Goal: Contribute content: Contribute content

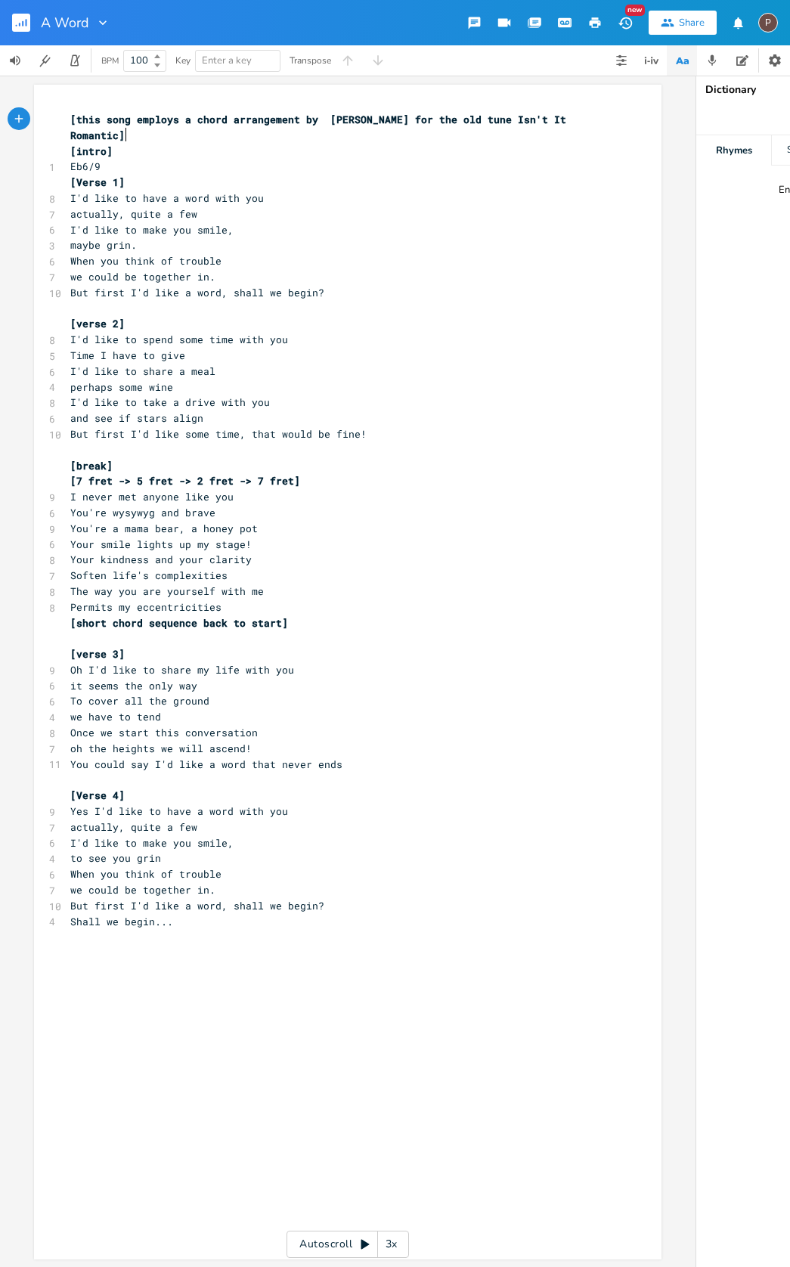
scroll to position [0, 1]
click at [93, 772] on pre "​" at bounding box center [340, 780] width 546 height 16
type textarea "[Repeas"
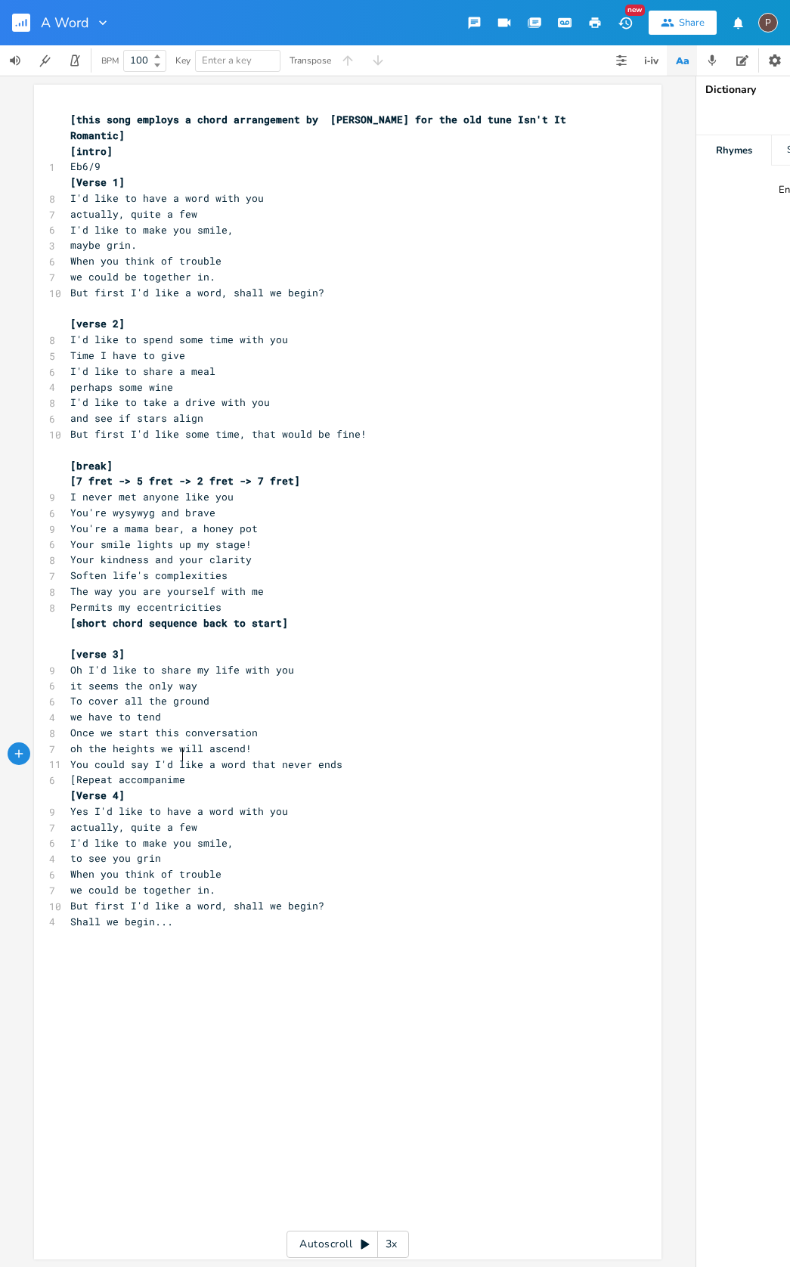
type textarea "t accompanimet"
type textarea "nt prac"
type textarea "hrase from vers3"
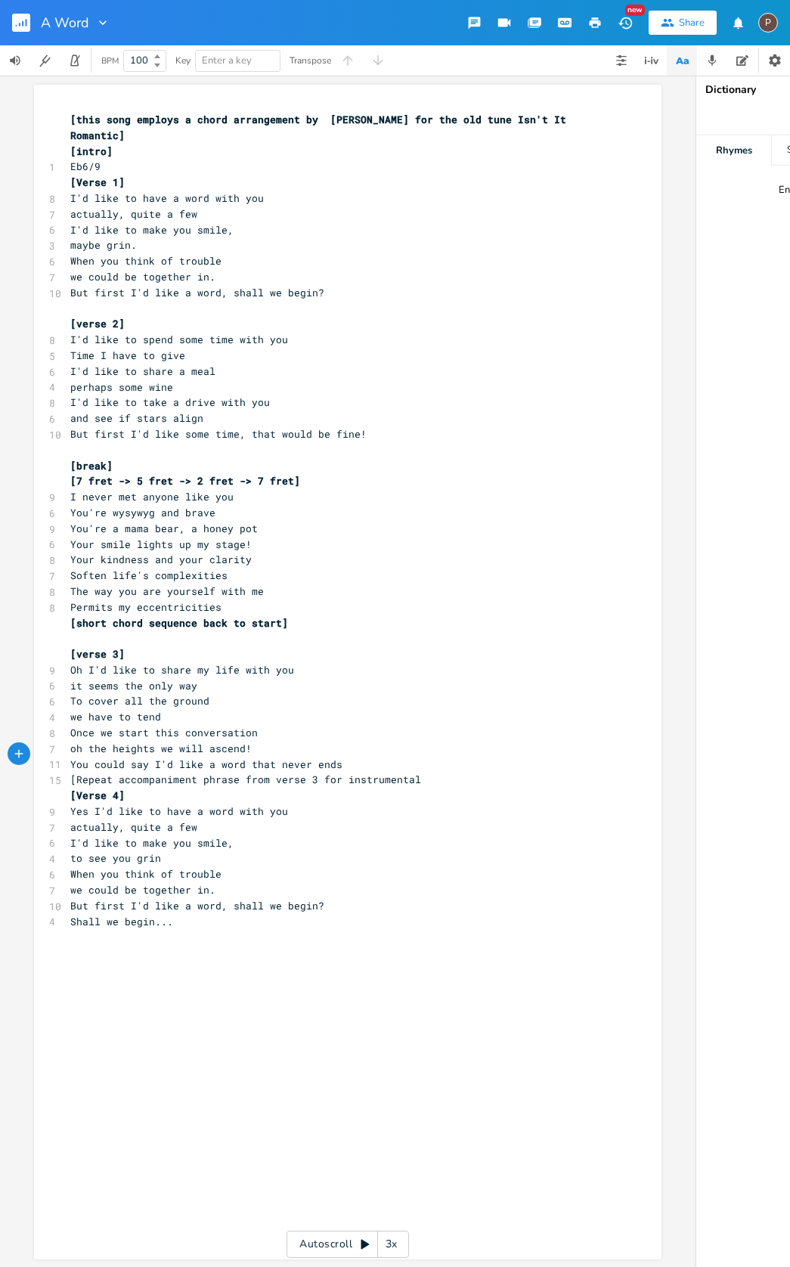
type textarea "e 3 for instrumental]"
click at [85, 259] on span "When you think of trouble" at bounding box center [145, 261] width 151 height 14
type textarea "Make"
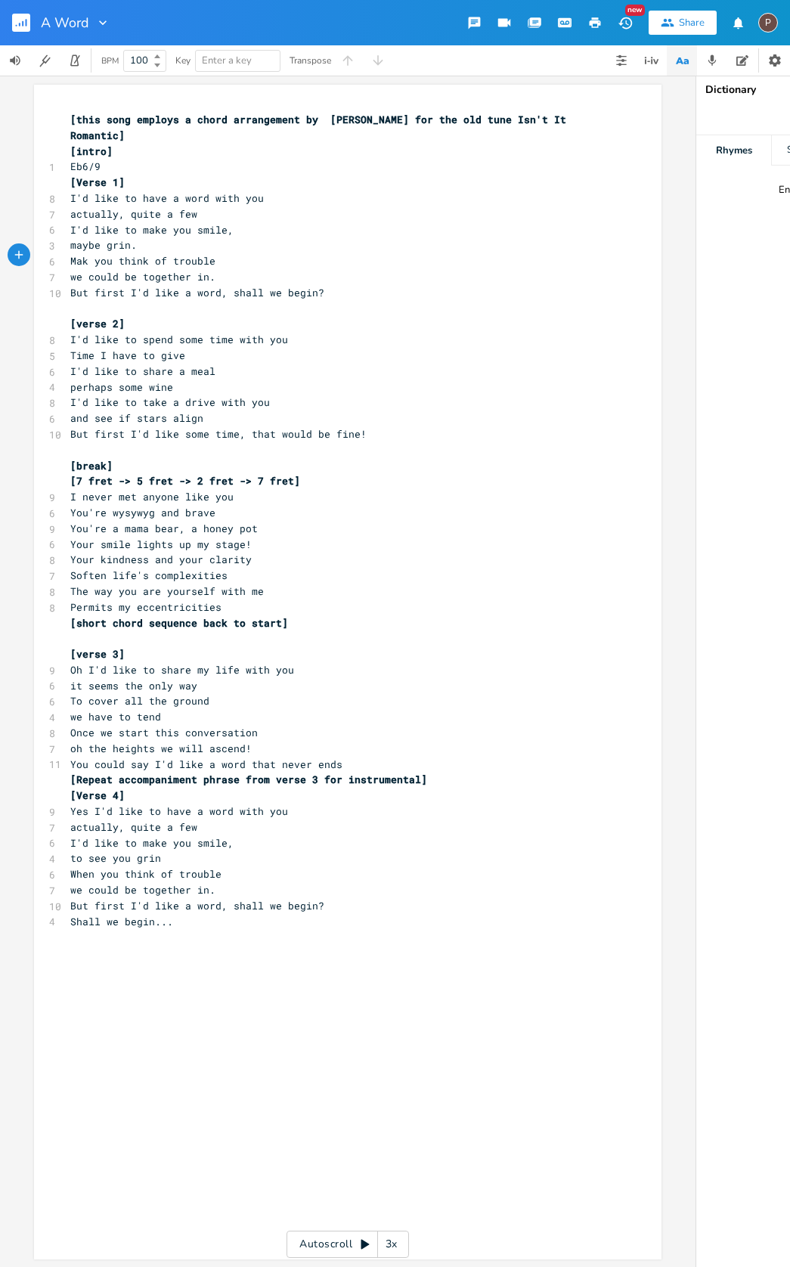
scroll to position [0, 20]
type textarea "[break] [7 fret -> 5 fret -> 2 fret -> 7 fret"
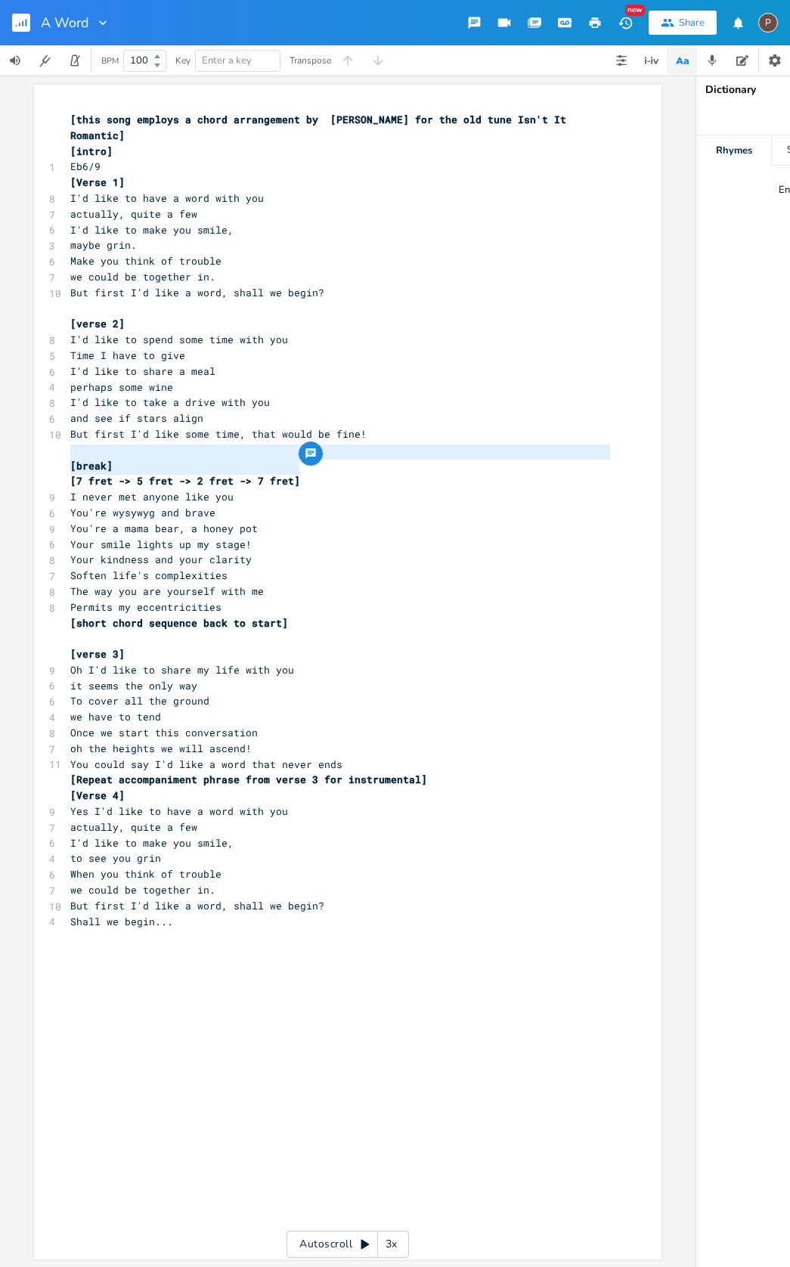
drag, startPoint x: 296, startPoint y: 467, endPoint x: 60, endPoint y: 458, distance: 235.4
click at [60, 457] on div "[break] [7 fret -> 5 fret -> 2 fret -> 7 fret x [this song employs a chord arra…" at bounding box center [348, 672] width 628 height 1175
click at [94, 474] on span "[7 fret -> 5 fret -> 2 fret -> 7 fret]" at bounding box center [185, 481] width 230 height 14
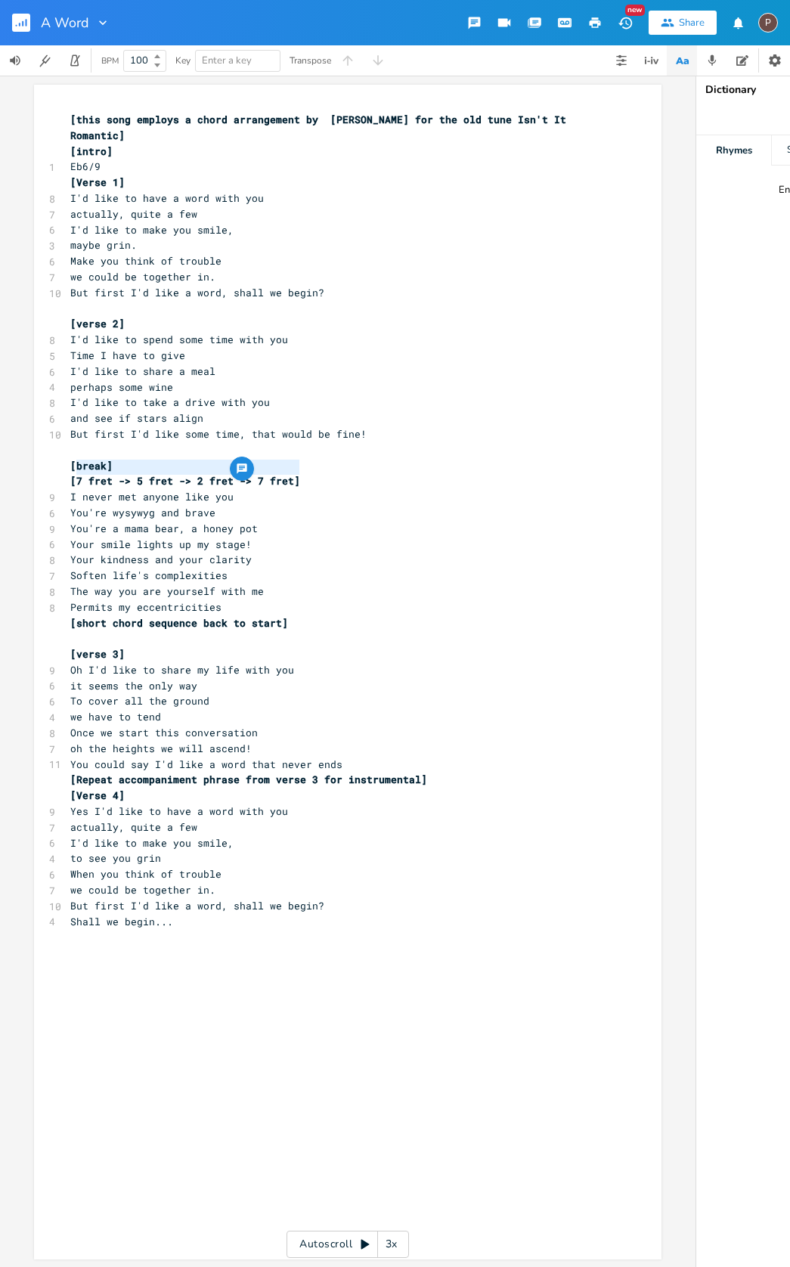
drag, startPoint x: 73, startPoint y: 468, endPoint x: 293, endPoint y: 467, distance: 219.3
click at [293, 474] on span "[7 fret -> 5 fret -> 2 fret -> 7 fret]" at bounding box center [185, 481] width 230 height 14
type textarea "Repeat intro sequence"
type textarea "short chord sequence back to start"
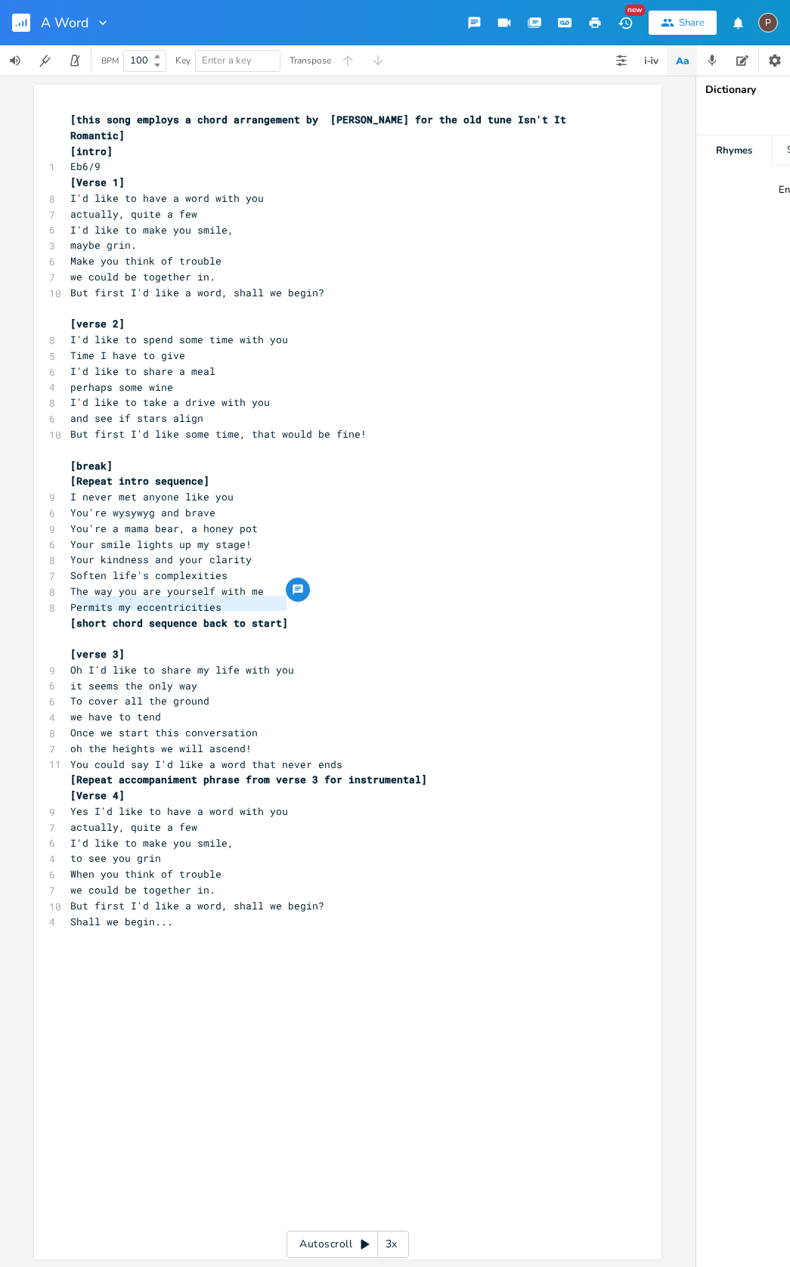
drag, startPoint x: 282, startPoint y: 603, endPoint x: 73, endPoint y: 606, distance: 209.5
click at [73, 616] on span "[short chord sequence back to start]" at bounding box center [179, 623] width 218 height 14
click at [196, 616] on span "[short chord sequence back to start]" at bounding box center [179, 623] width 218 height 14
type textarea ", then"
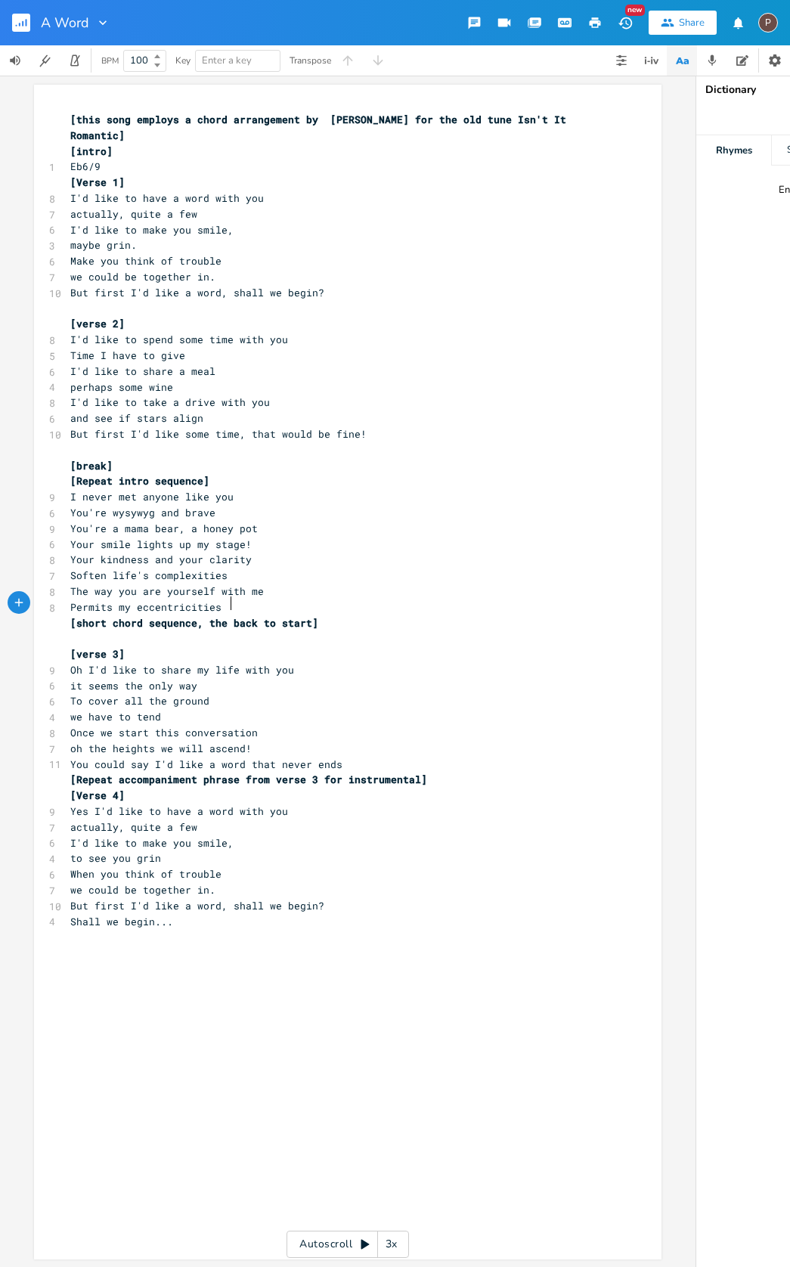
scroll to position [0, 21]
type textarea "descending"
type textarea "intro sequence"
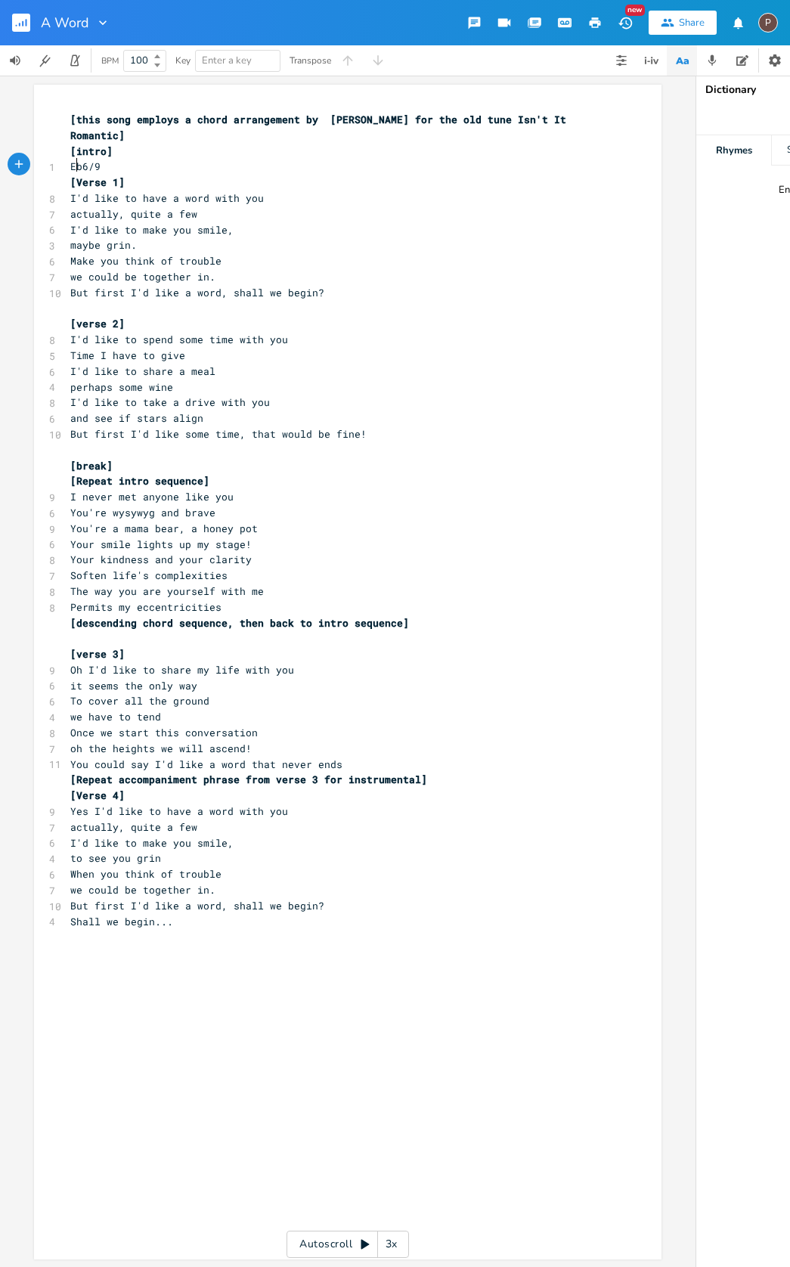
click at [70, 166] on span "Eb6/9" at bounding box center [85, 167] width 30 height 14
click at [95, 164] on span "Eb6/9" at bounding box center [85, 167] width 30 height 14
click at [94, 165] on span "Eb6/9" at bounding box center [85, 167] width 30 height 14
click at [773, 61] on icon "button" at bounding box center [775, 60] width 12 height 12
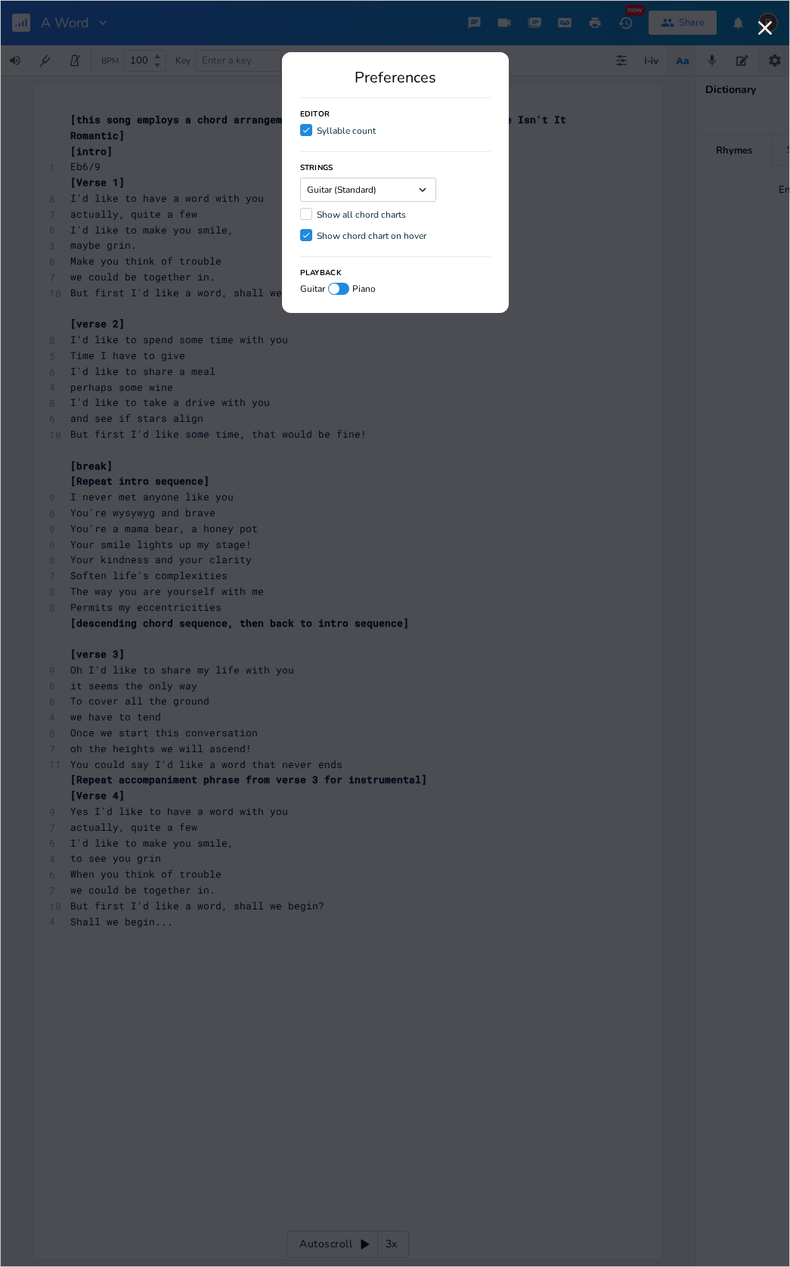
scroll to position [0, 0]
click at [312, 216] on div at bounding box center [306, 214] width 12 height 12
click at [300, 216] on input "Show all chord charts" at bounding box center [300, 214] width 0 height 10
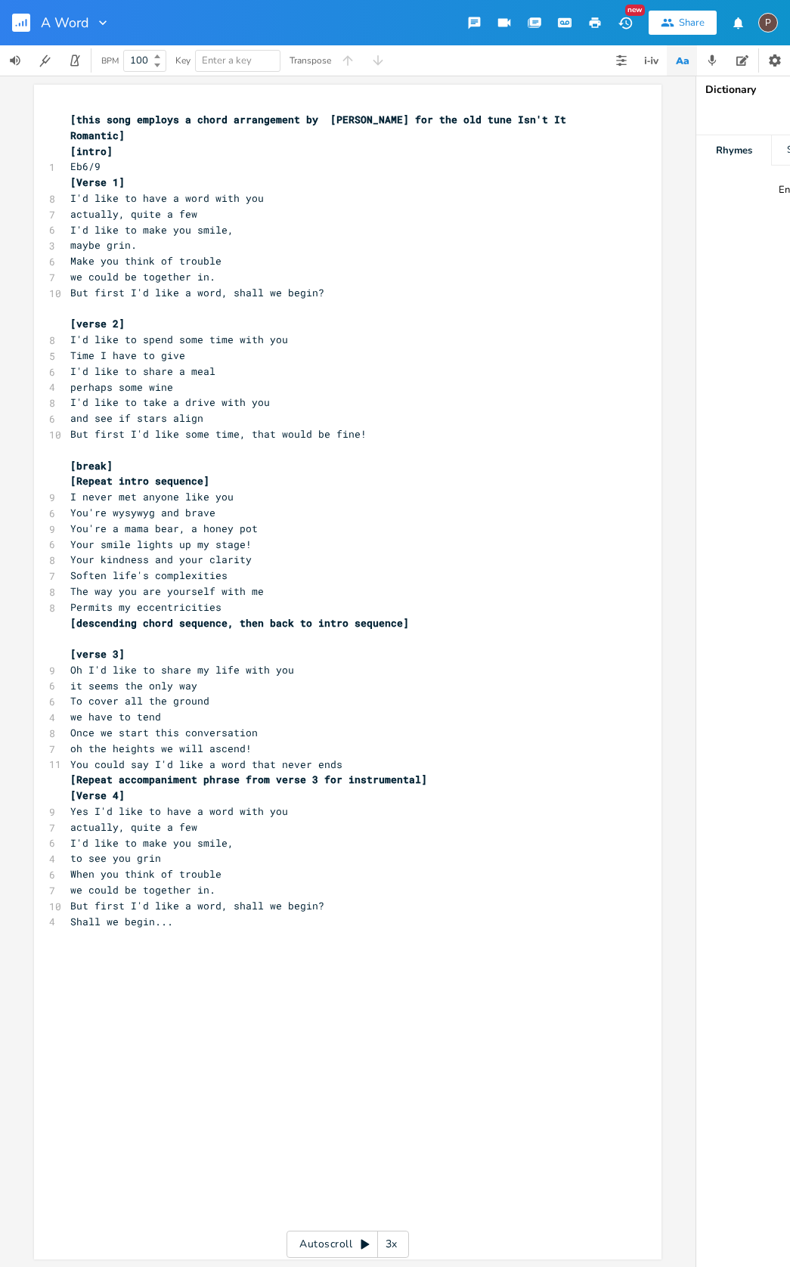
click at [95, 167] on span "Eb6/9" at bounding box center [85, 167] width 30 height 14
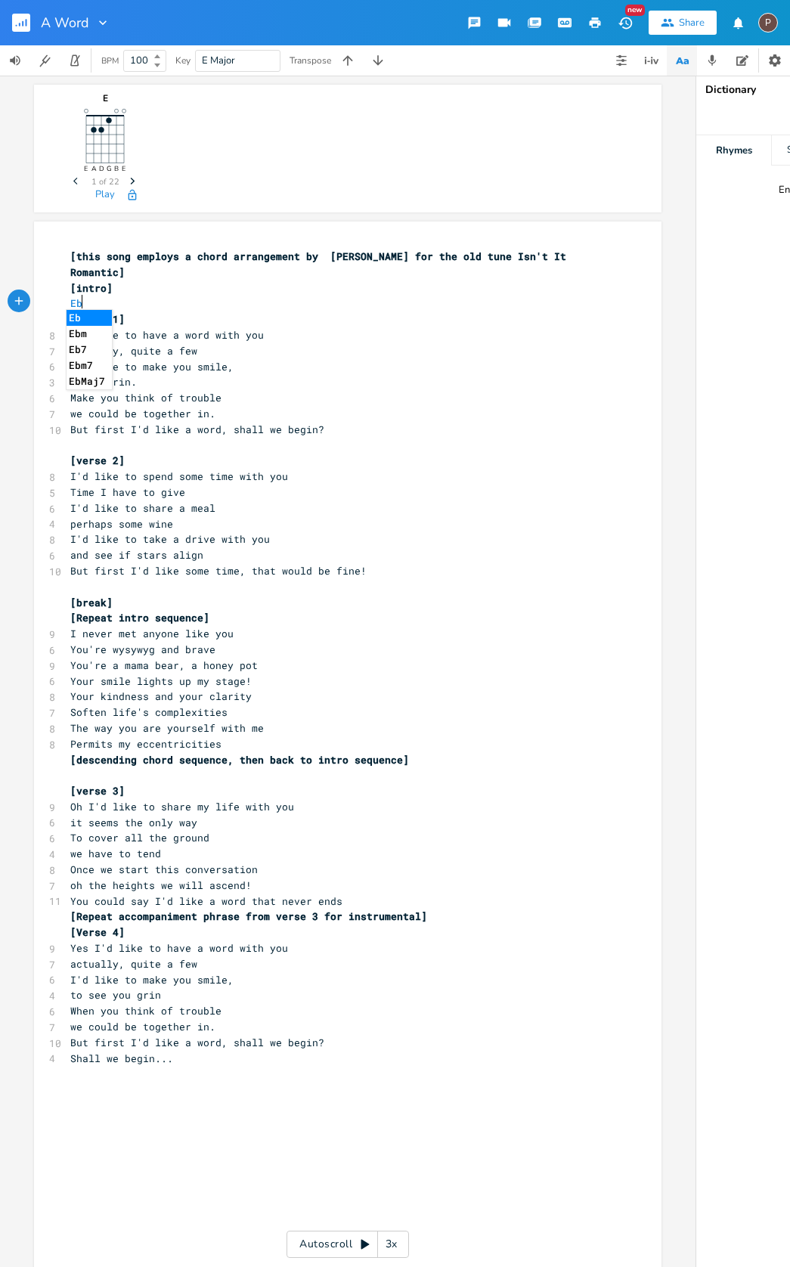
scroll to position [0, 10]
type textarea "b69"
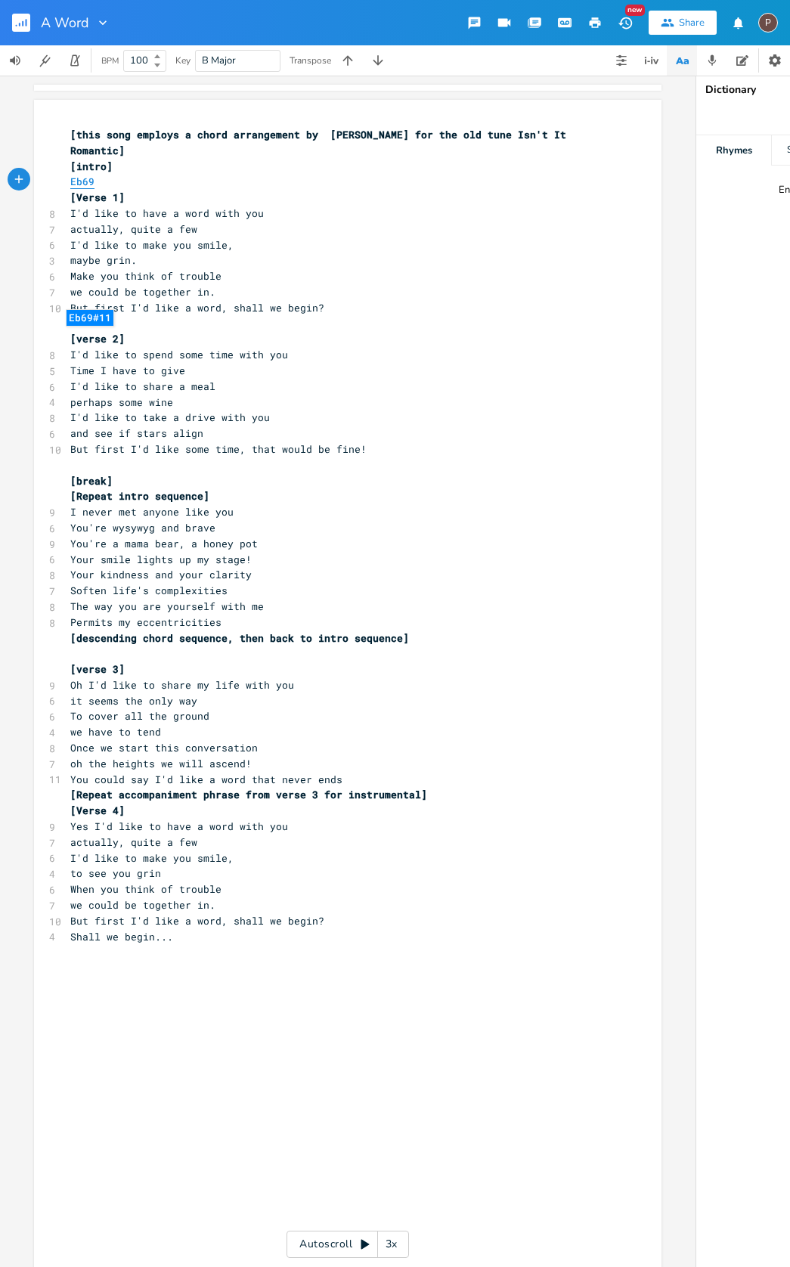
click at [76, 175] on span "Eb69" at bounding box center [82, 182] width 24 height 14
click at [79, 180] on span "Eb69" at bounding box center [82, 182] width 24 height 14
click at [78, 181] on span "Eb69" at bounding box center [82, 182] width 24 height 14
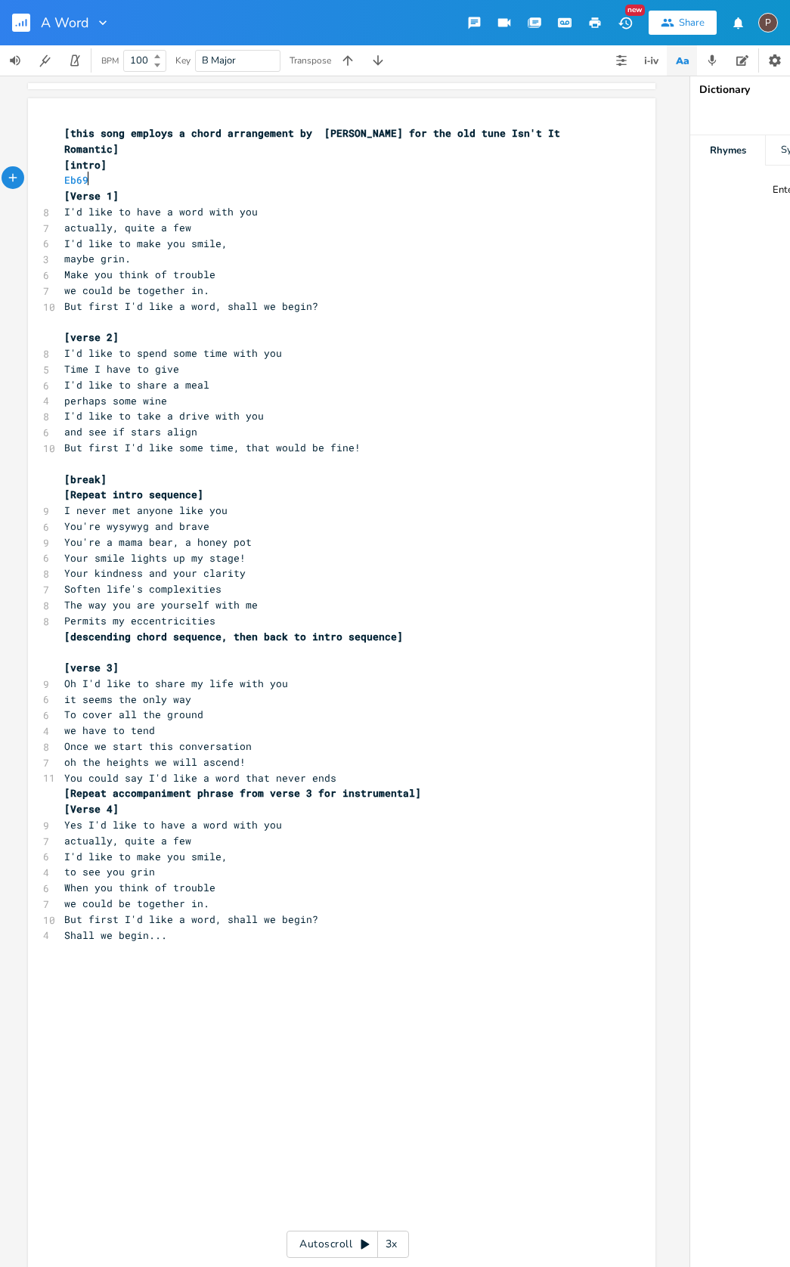
click at [85, 178] on span "Eb69" at bounding box center [85, 180] width 42 height 14
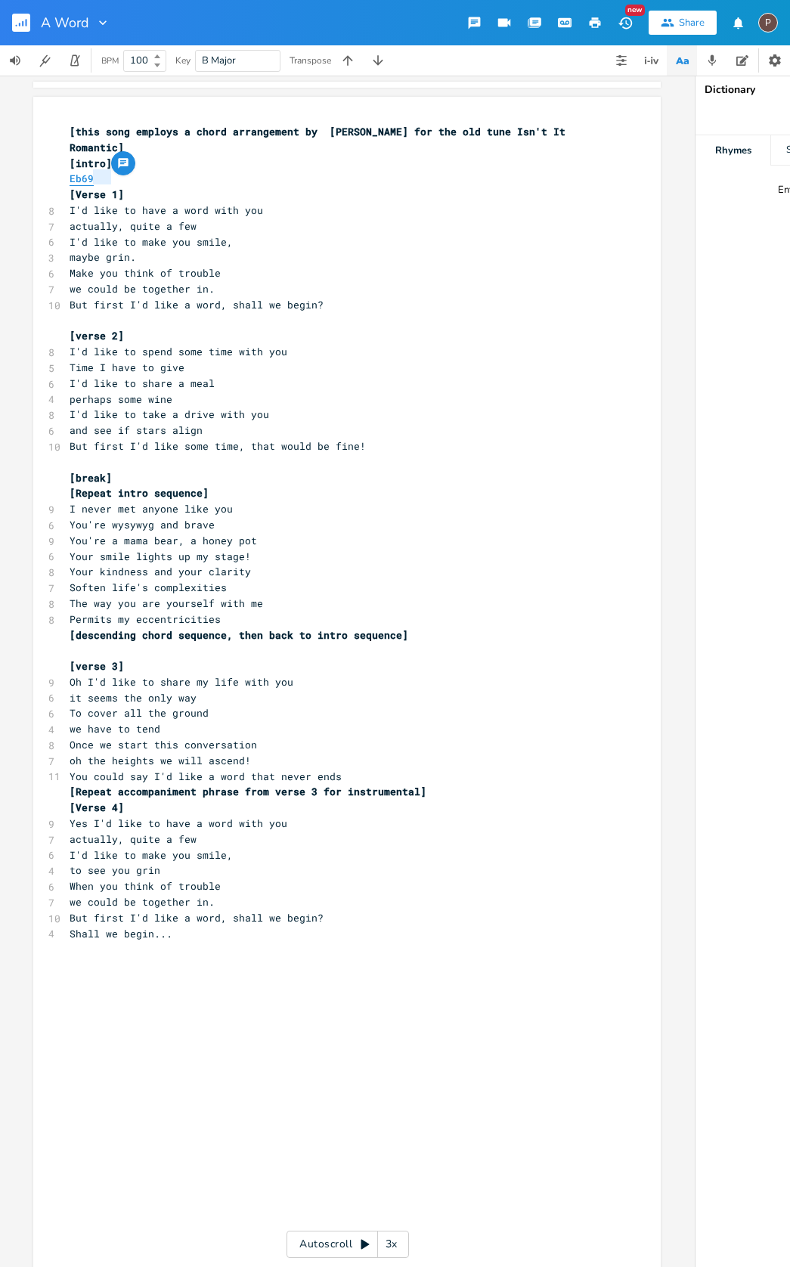
scroll to position [0, 0]
click at [122, 182] on pre "Eb69" at bounding box center [340, 179] width 546 height 16
click at [67, 172] on pre "Eb69" at bounding box center [340, 179] width 546 height 16
click at [90, 179] on span "Eb69" at bounding box center [91, 179] width 42 height 14
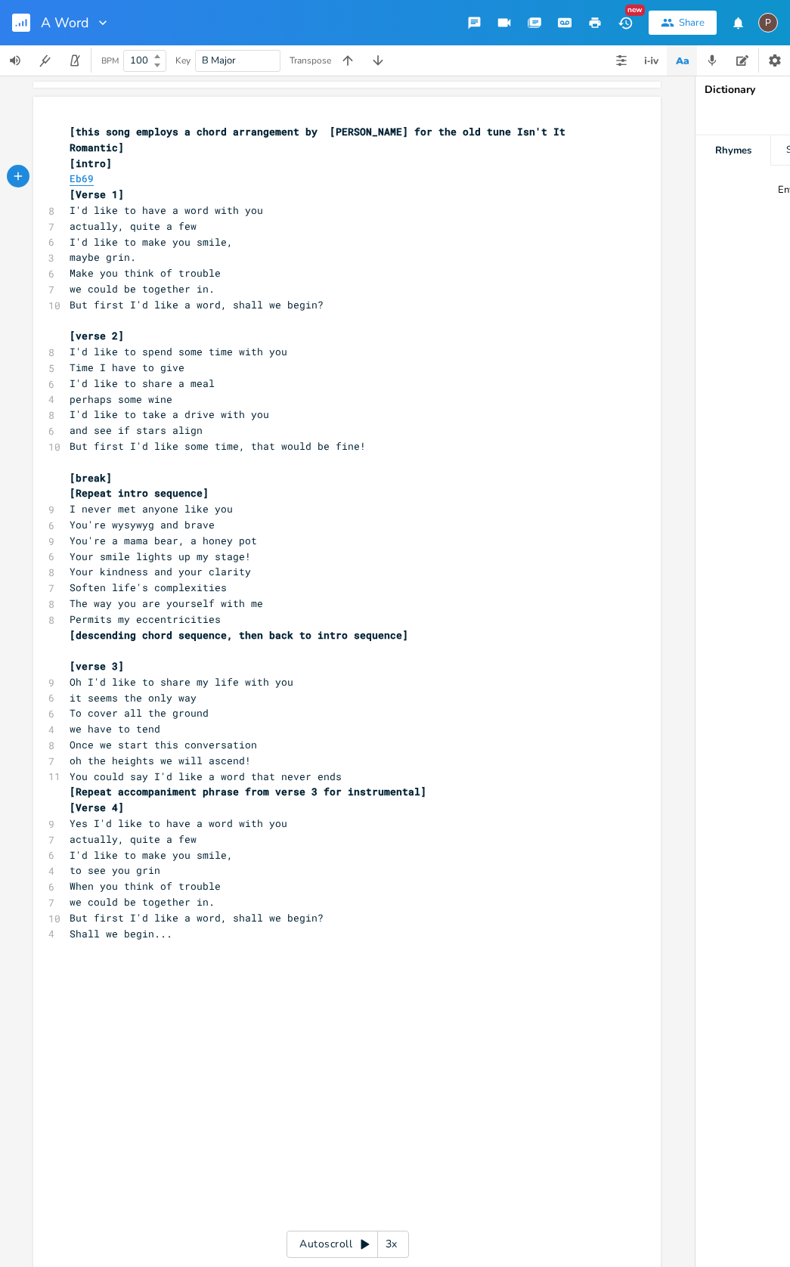
click at [79, 179] on span "Eb69" at bounding box center [82, 179] width 24 height 14
type textarea "Eb69"
click at [80, 179] on span "Eb69" at bounding box center [82, 179] width 24 height 14
click at [102, 159] on icon "button" at bounding box center [103, 163] width 10 height 10
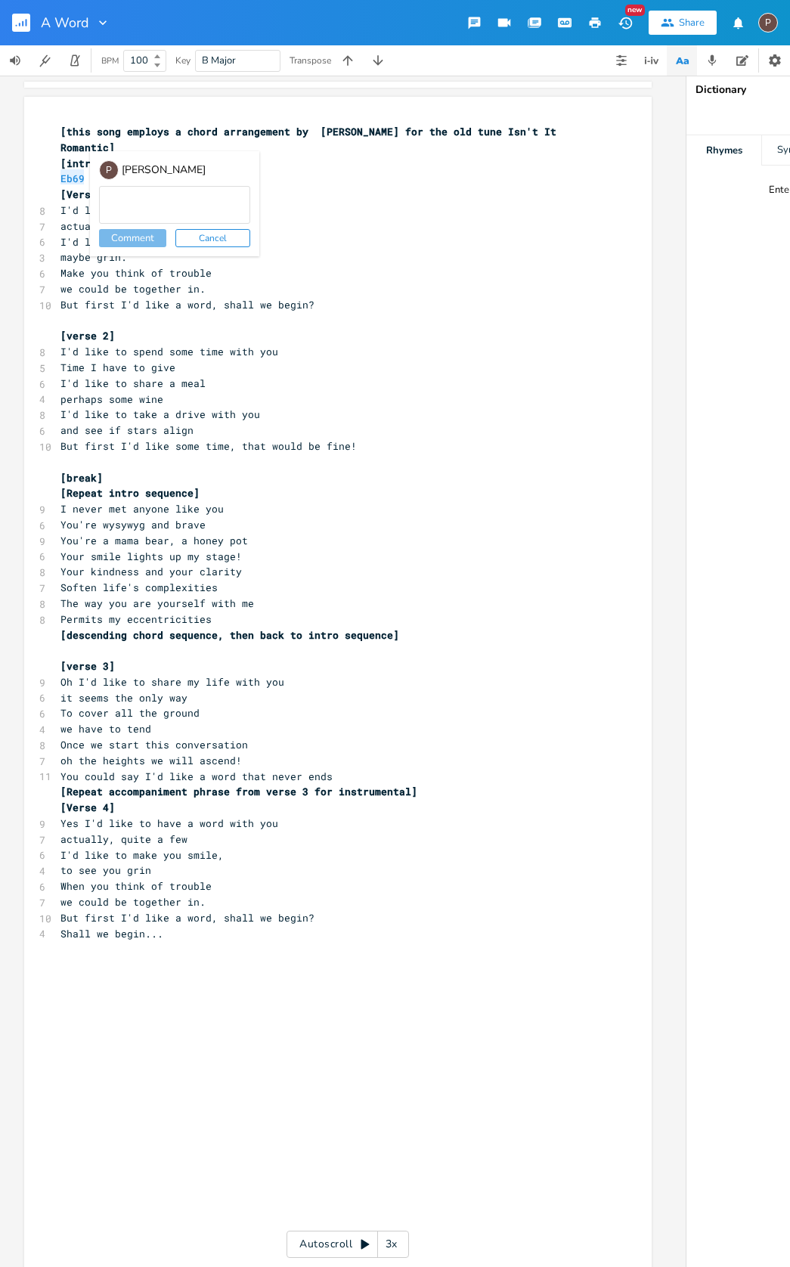
scroll to position [0, 11]
click at [183, 237] on button "Cancel" at bounding box center [211, 238] width 75 height 18
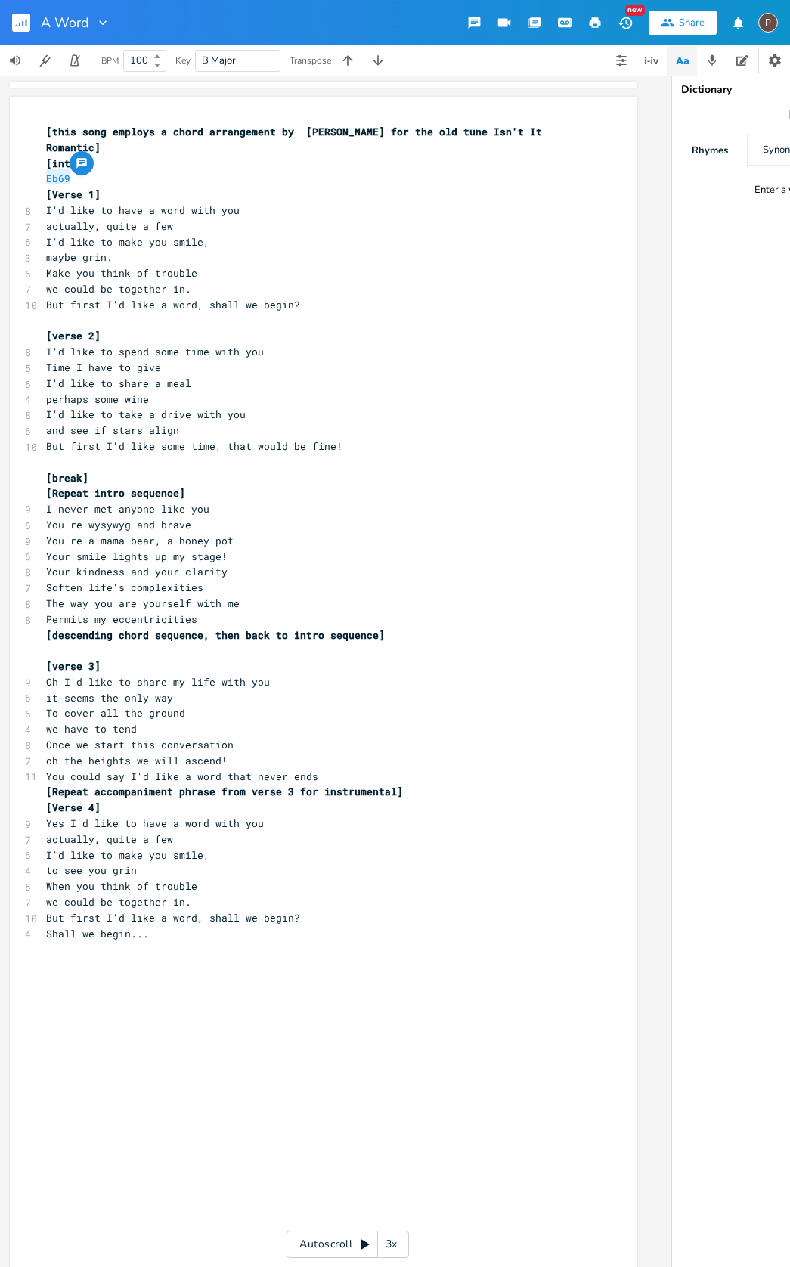
scroll to position [0, 21]
click at [67, 176] on span "Eb69" at bounding box center [61, 179] width 24 height 14
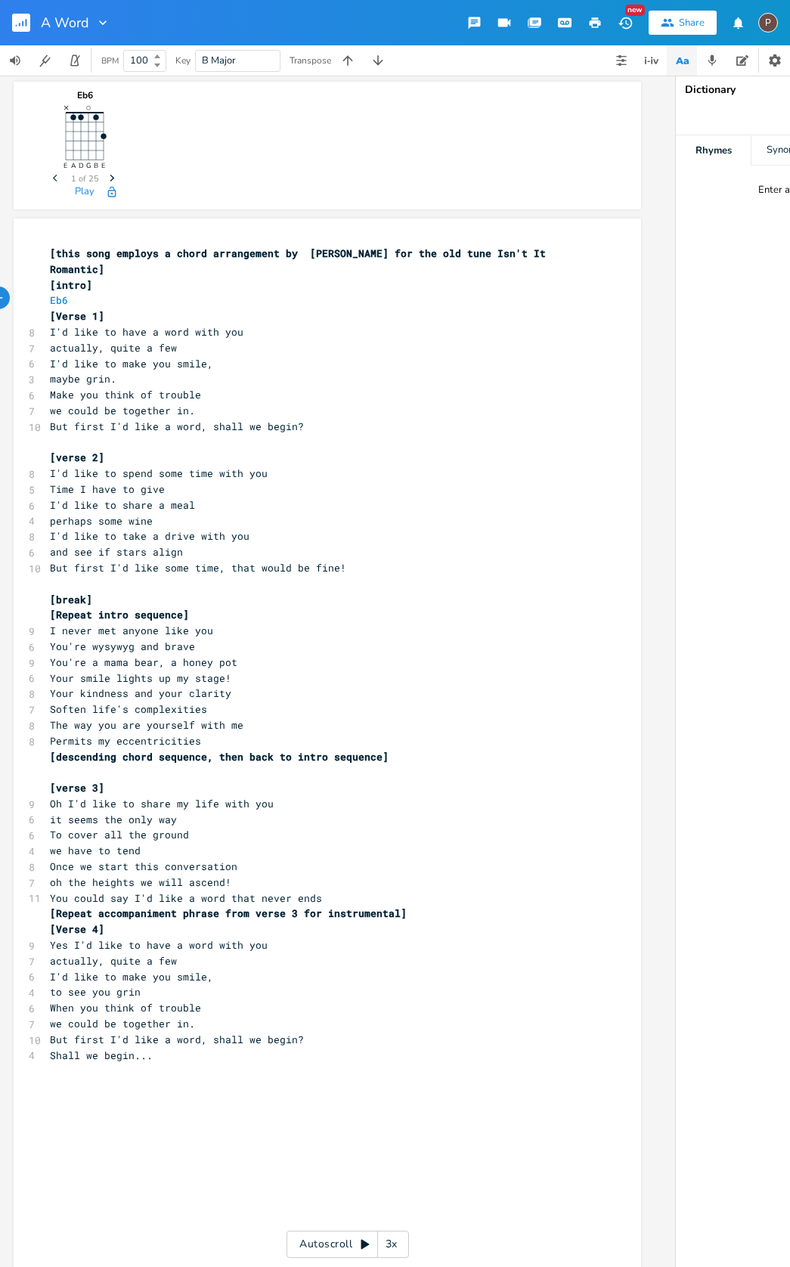
click at [108, 181] on icon "Next" at bounding box center [112, 178] width 8 height 8
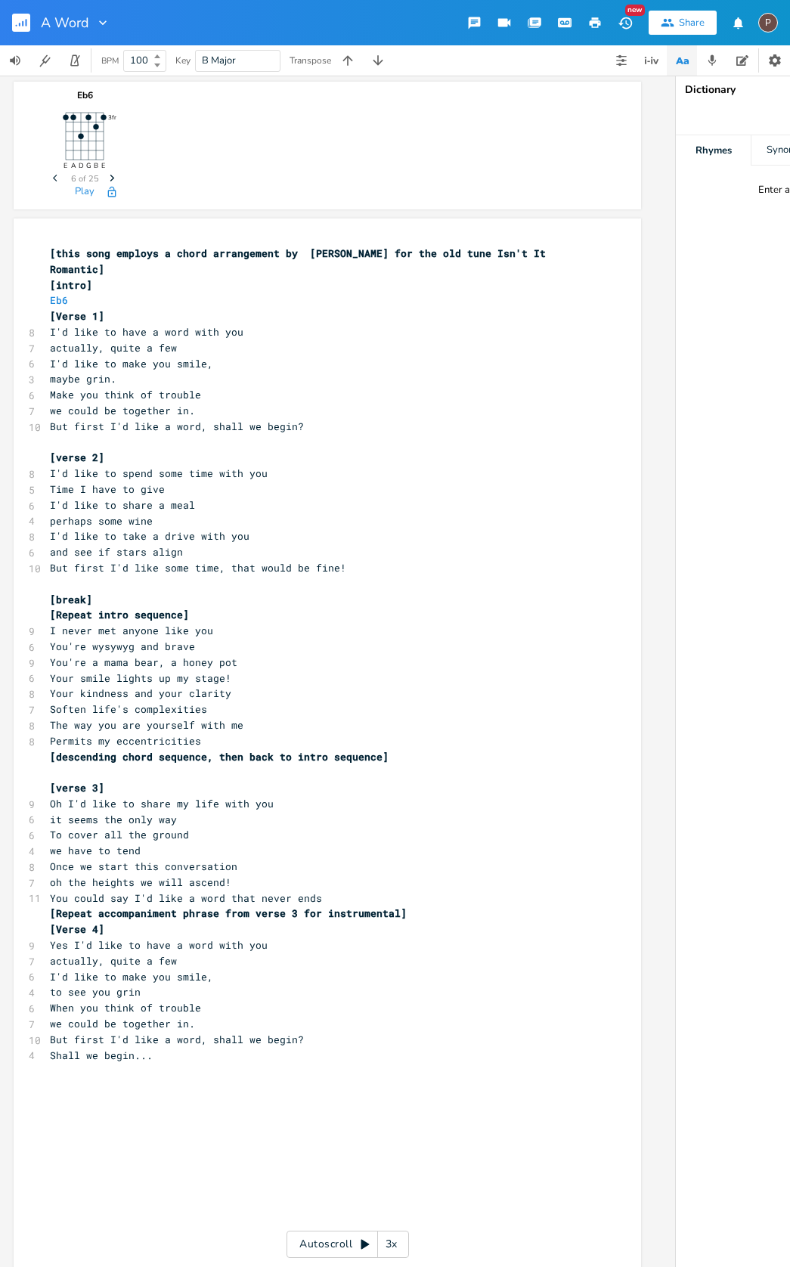
click at [108, 181] on icon "Next" at bounding box center [112, 178] width 8 height 8
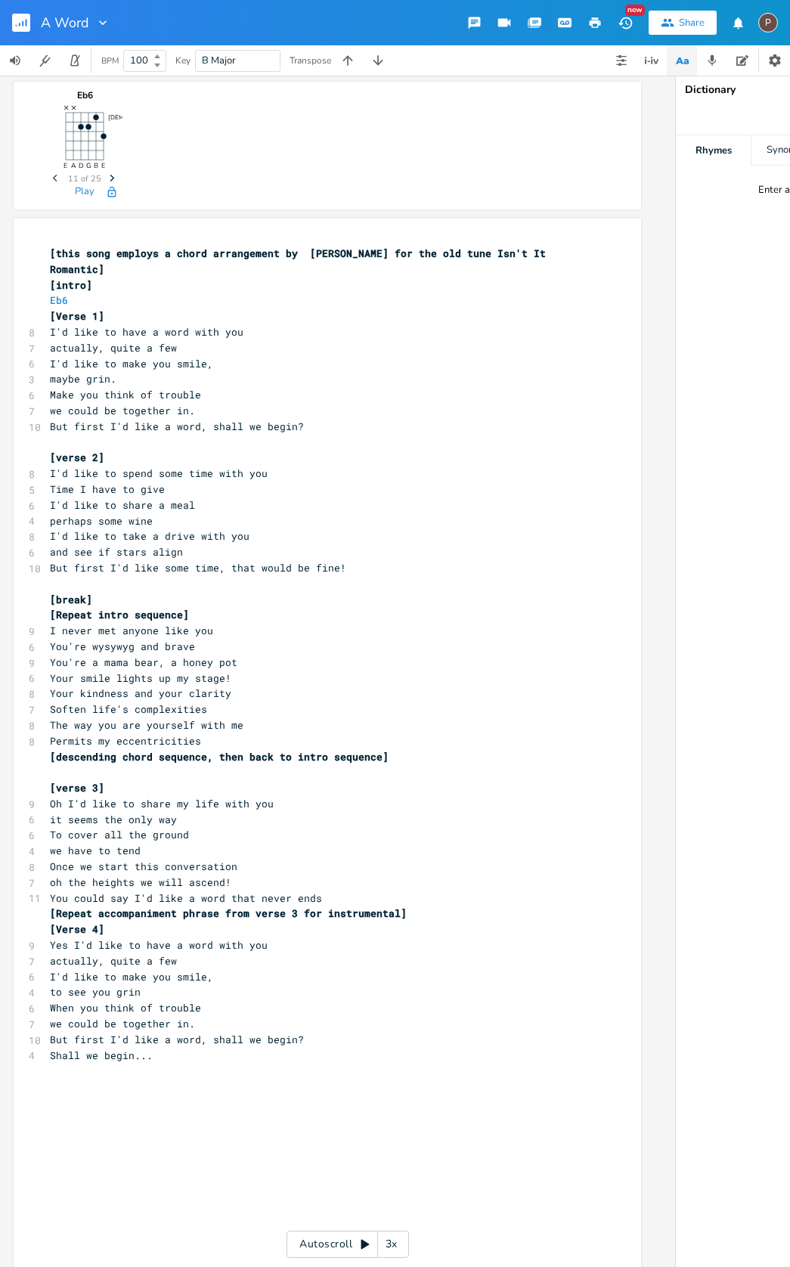
click at [108, 181] on icon "Next" at bounding box center [112, 178] width 8 height 8
click at [54, 180] on icon "Previous" at bounding box center [57, 178] width 8 height 8
click at [85, 194] on button "Play" at bounding box center [89, 192] width 20 height 13
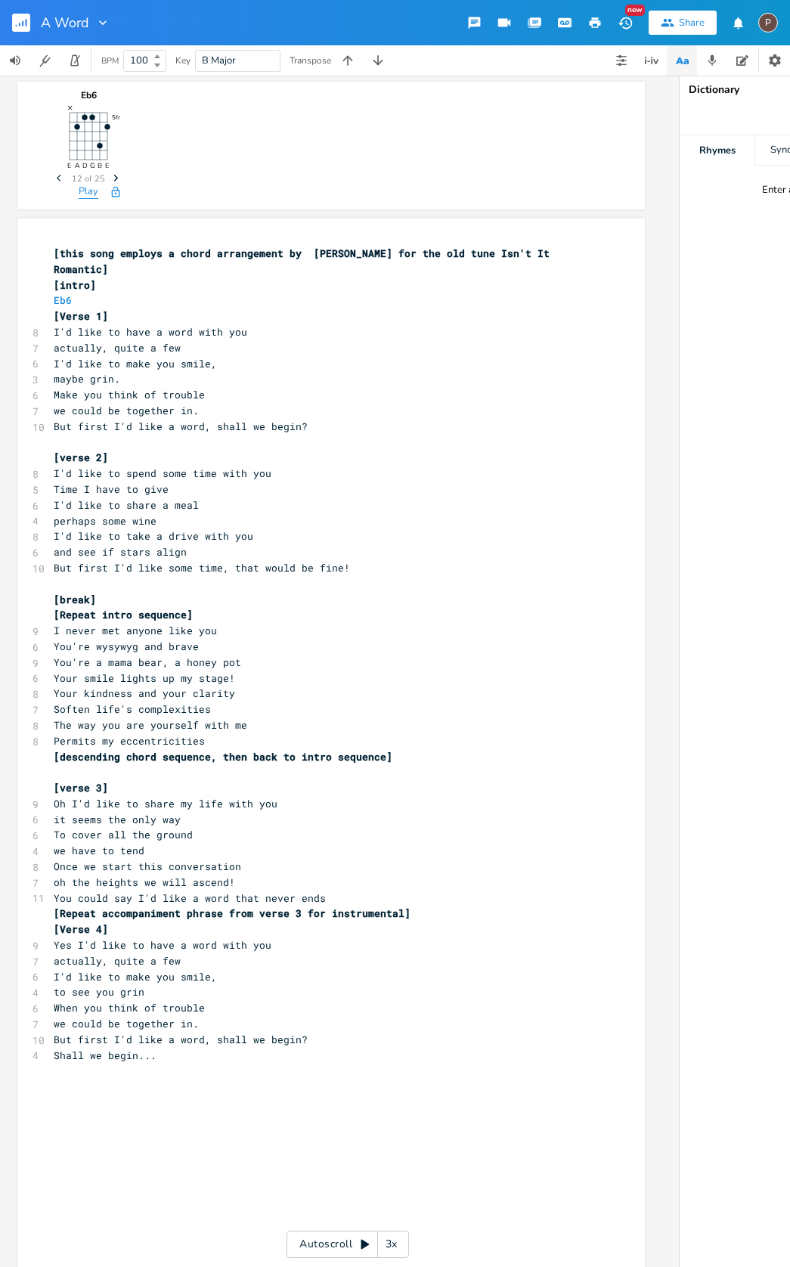
click at [85, 194] on button "Play" at bounding box center [89, 192] width 20 height 13
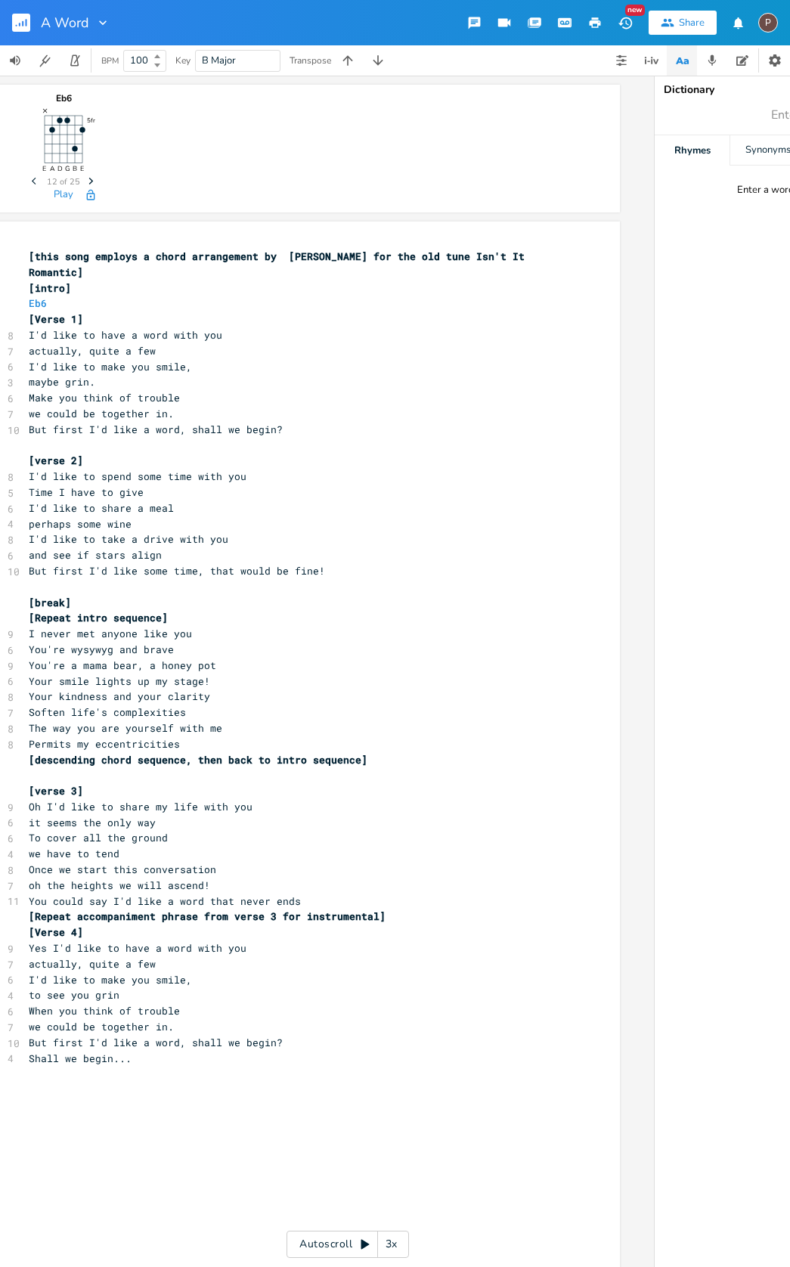
scroll to position [0, 0]
click at [47, 299] on span "Eb6" at bounding box center [47, 303] width 36 height 14
click at [45, 299] on span "Eb6" at bounding box center [45, 303] width 36 height 14
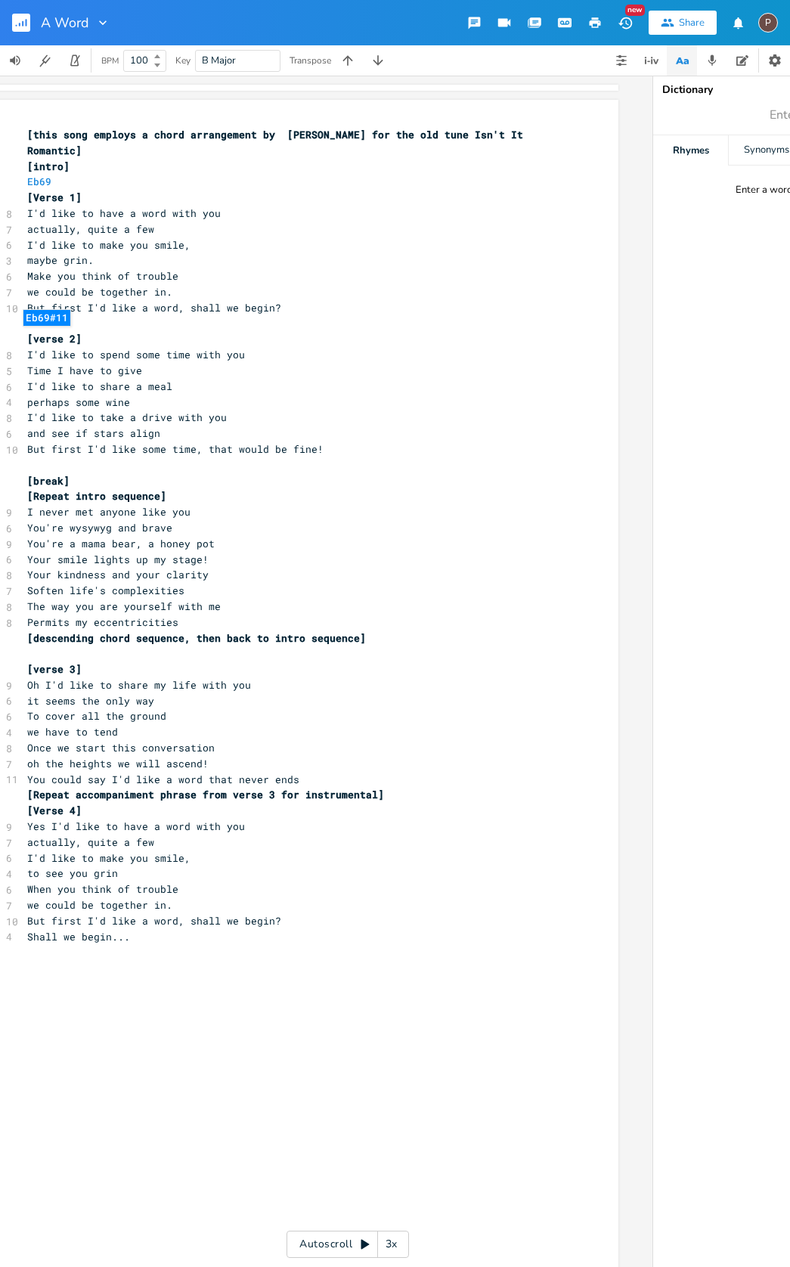
type textarea "9"
click at [60, 317] on li "Eb69#11" at bounding box center [46, 318] width 47 height 16
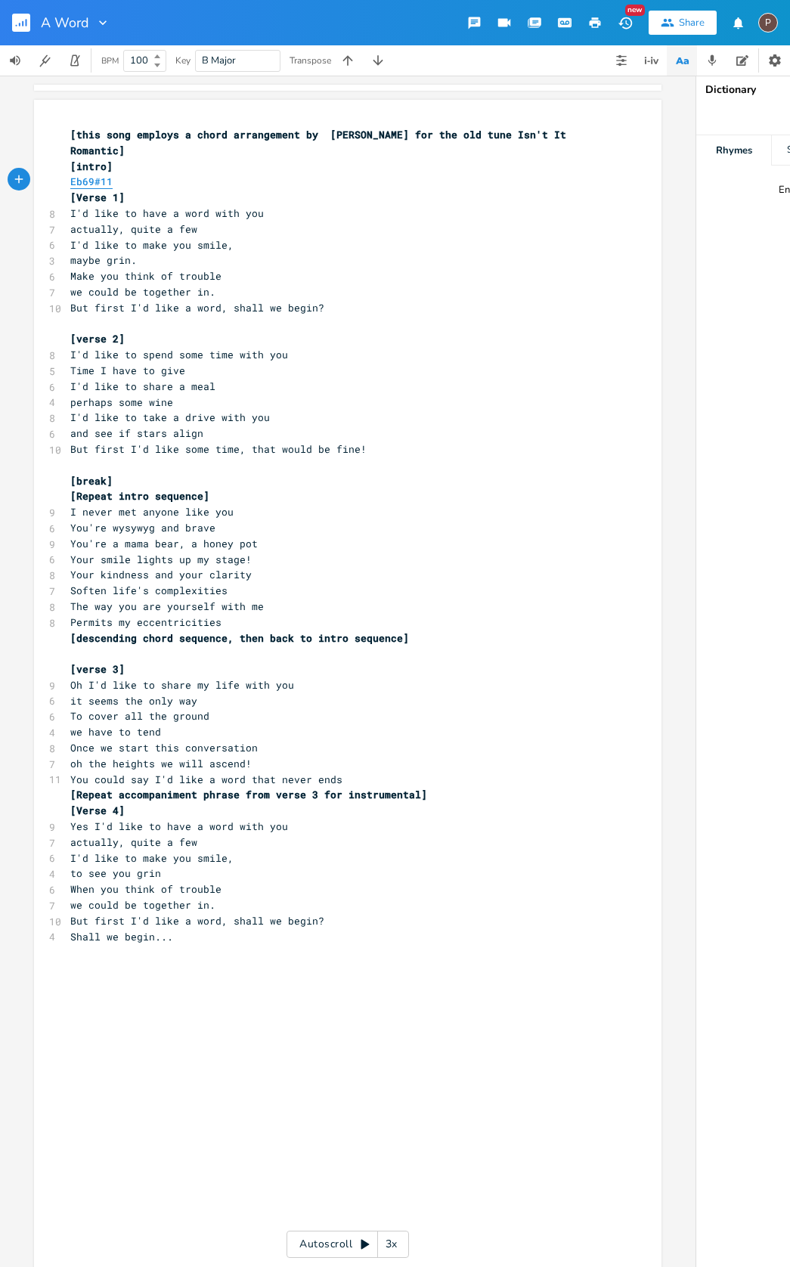
scroll to position [0, 0]
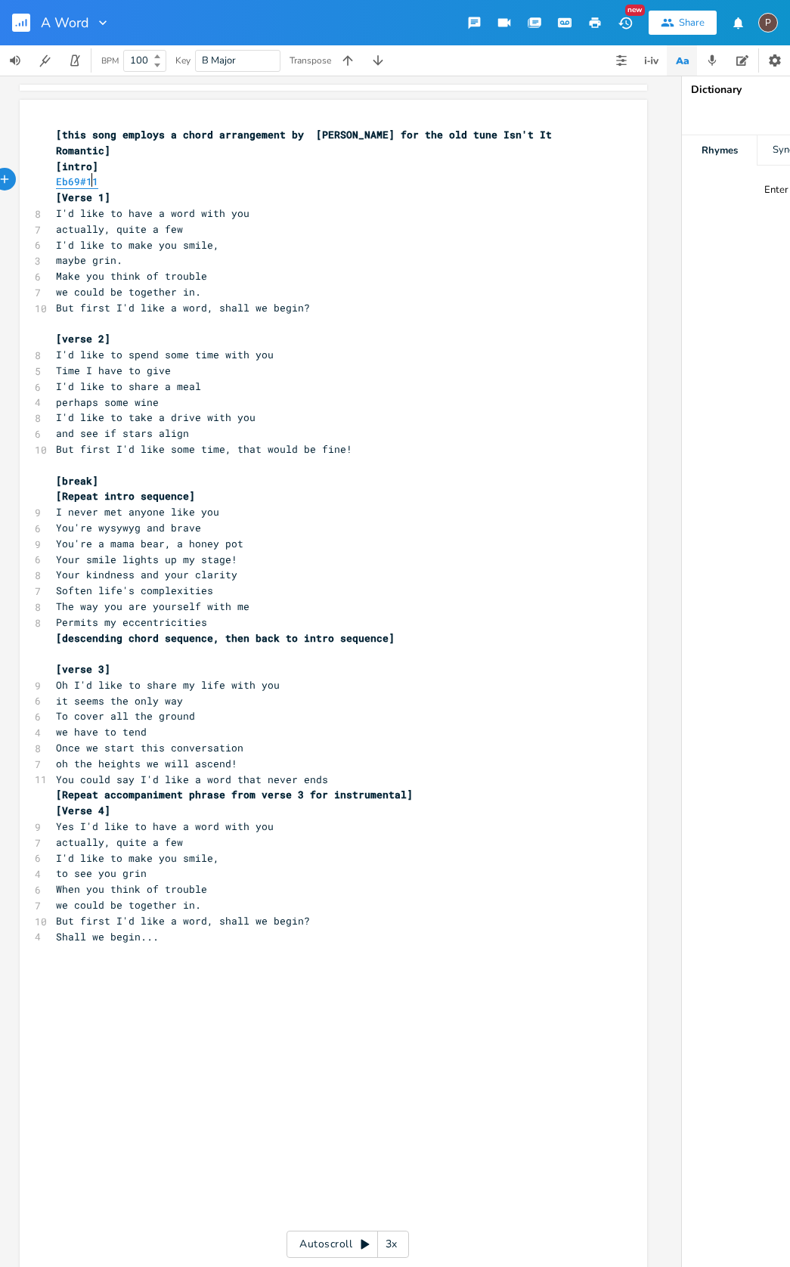
click at [89, 178] on span "Eb69#11" at bounding box center [77, 182] width 42 height 14
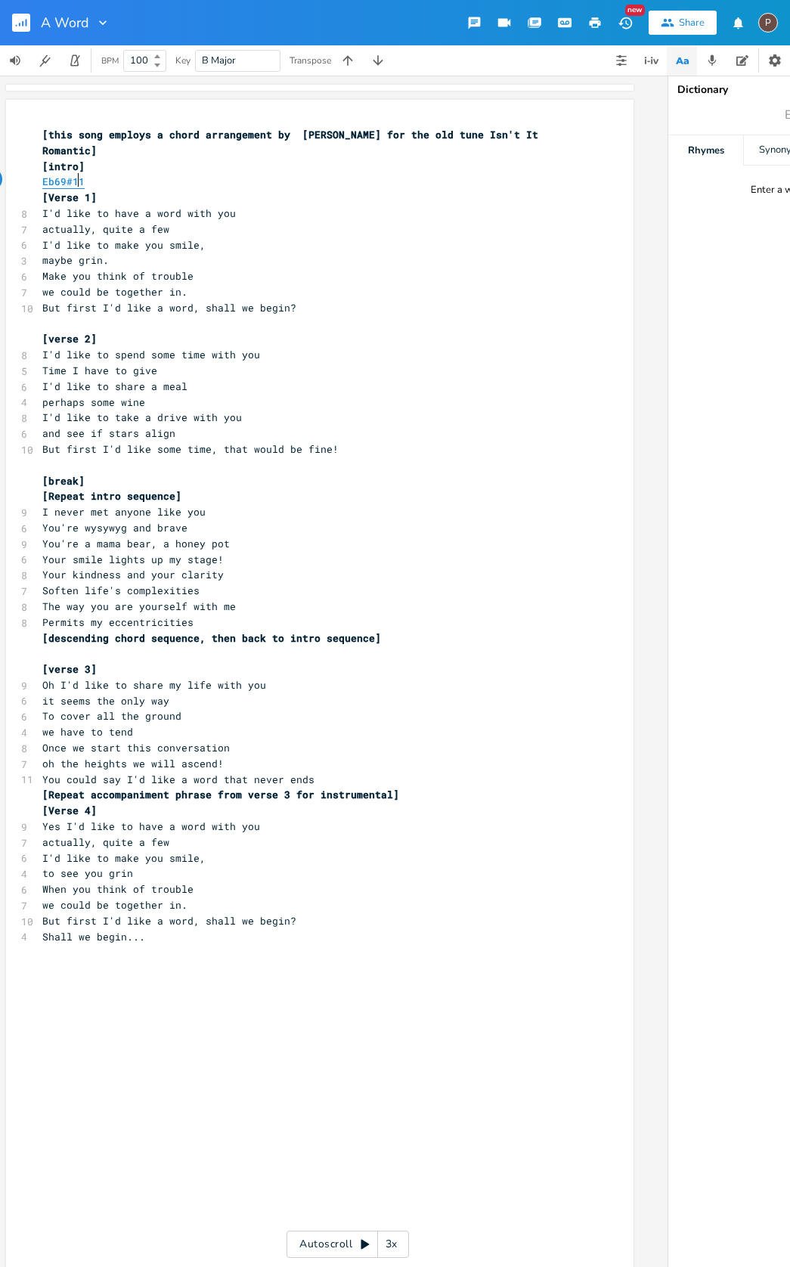
click at [67, 182] on span "Eb69#11" at bounding box center [63, 182] width 42 height 14
click at [56, 181] on span "Eb69#11" at bounding box center [67, 182] width 42 height 14
type textarea "Eb69"
click at [56, 181] on span "Eb69#11" at bounding box center [67, 182] width 42 height 14
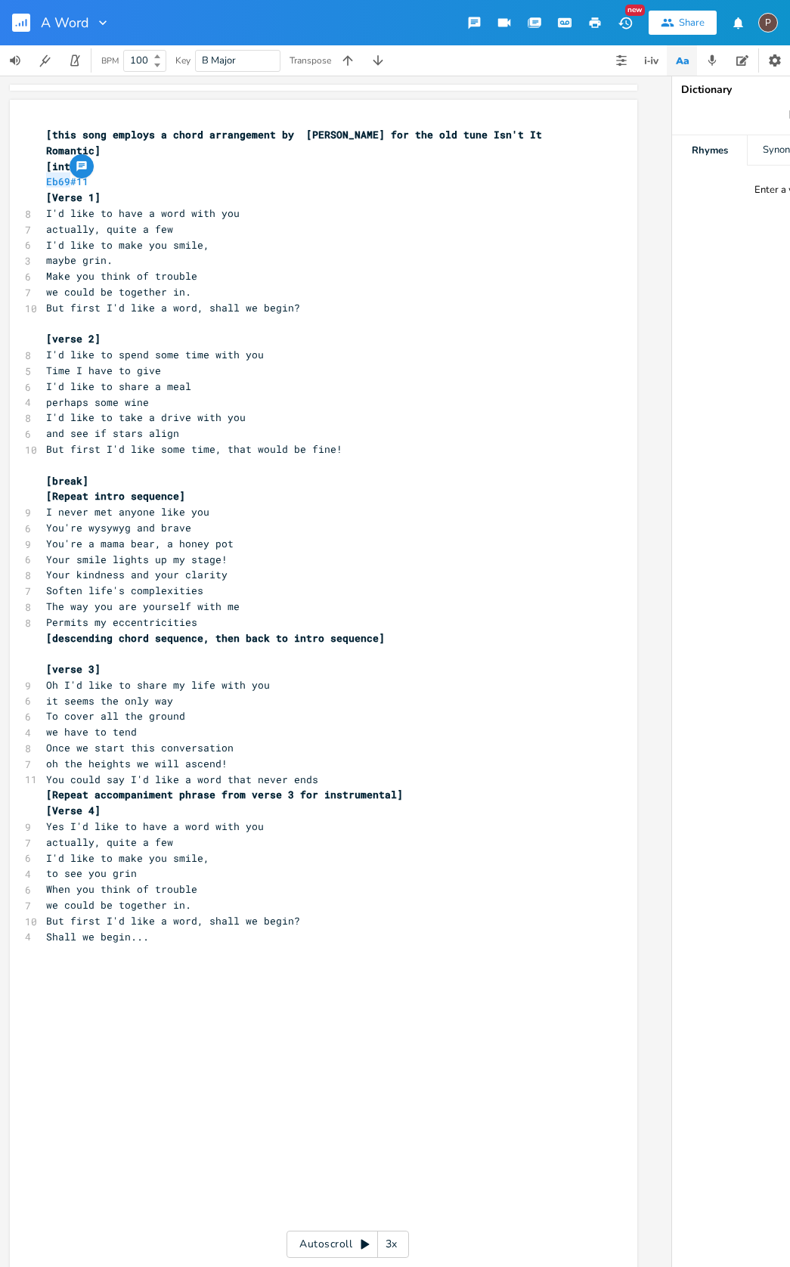
click at [91, 183] on span "Eb69#11" at bounding box center [76, 182] width 60 height 14
click at [302, 222] on pre "actually, quite a few" at bounding box center [316, 230] width 546 height 16
type textarea "#"
click at [67, 179] on span "Eb69#11" at bounding box center [67, 182] width 42 height 14
click at [46, 178] on span "Eb69#11" at bounding box center [67, 182] width 42 height 14
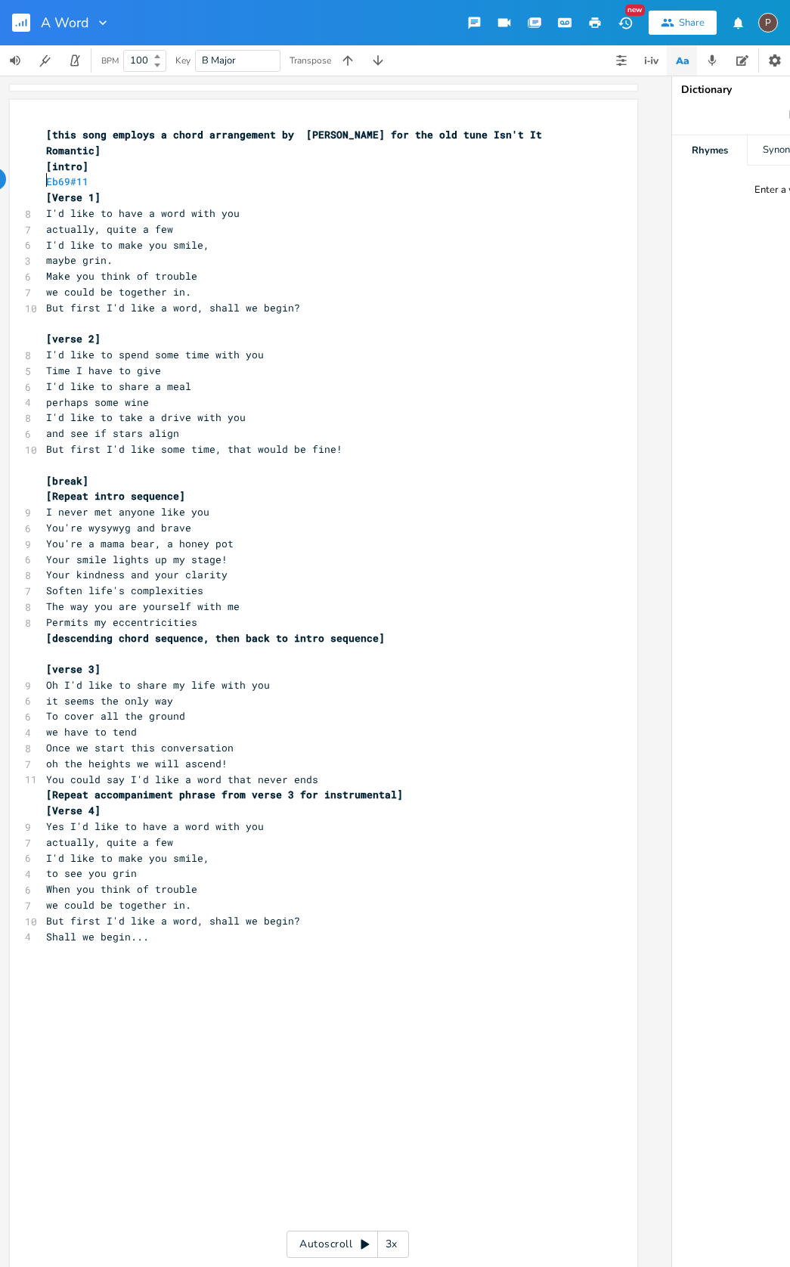
scroll to position [0, 0]
click at [67, 212] on span "I'd like to have a word with you" at bounding box center [143, 213] width 194 height 14
click at [90, 179] on span "Eb69#11" at bounding box center [76, 182] width 60 height 14
click at [75, 181] on span "Eb69#11" at bounding box center [67, 182] width 42 height 14
click at [618, 58] on icon "button" at bounding box center [622, 60] width 12 height 12
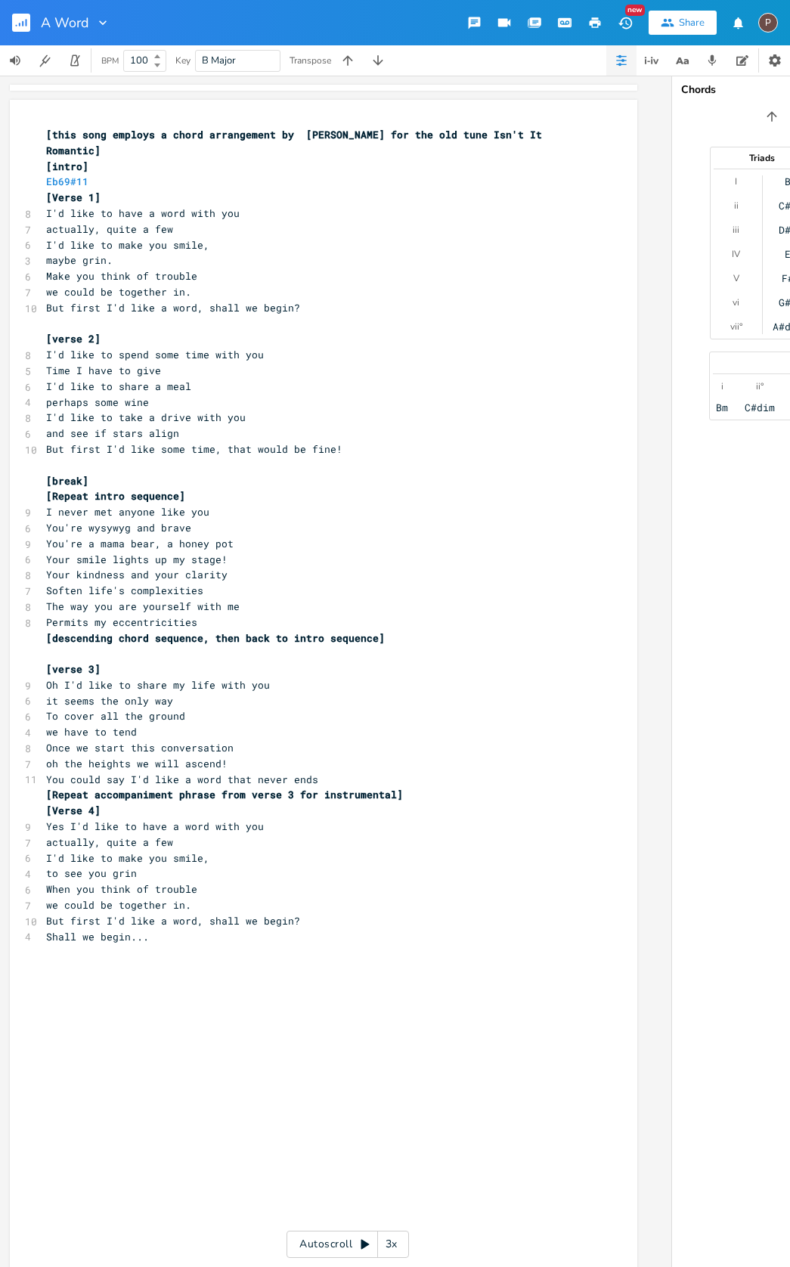
click at [618, 58] on icon "button" at bounding box center [622, 60] width 12 height 12
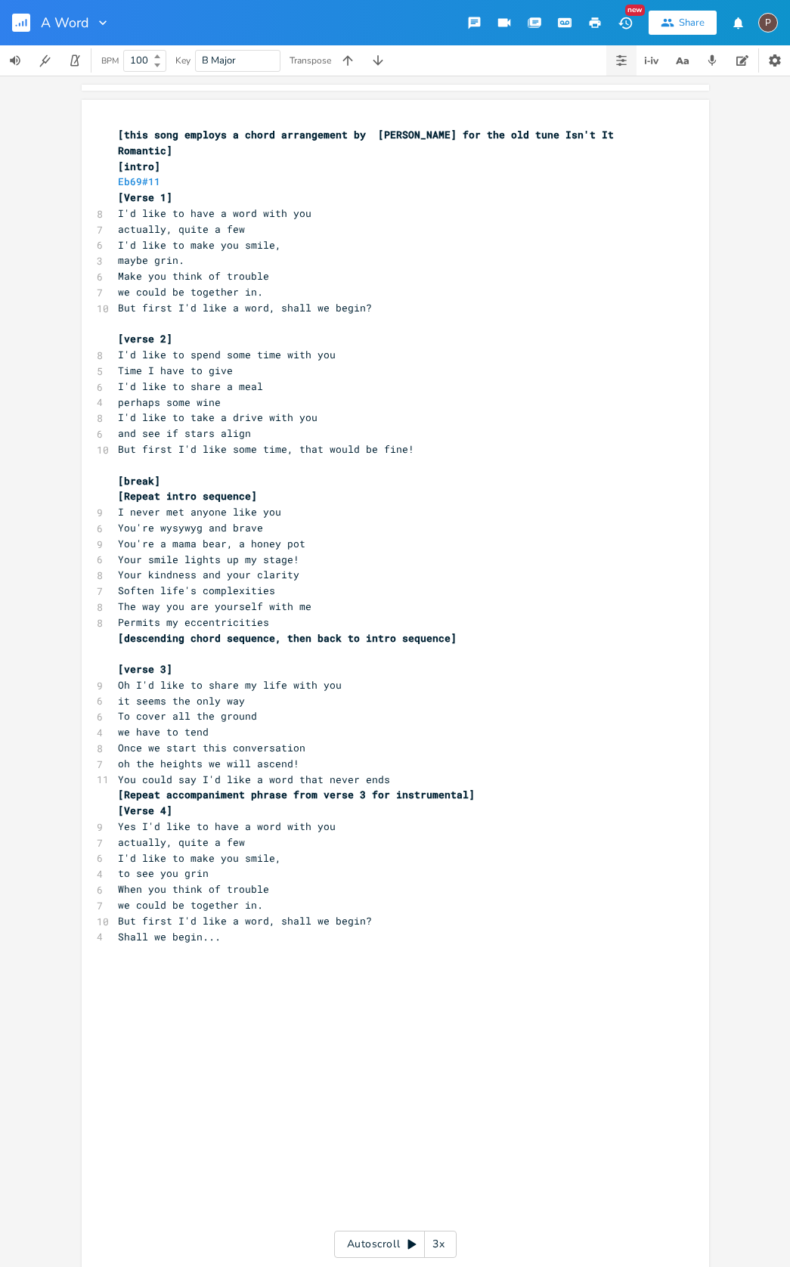
click at [624, 58] on icon "button" at bounding box center [622, 60] width 12 height 12
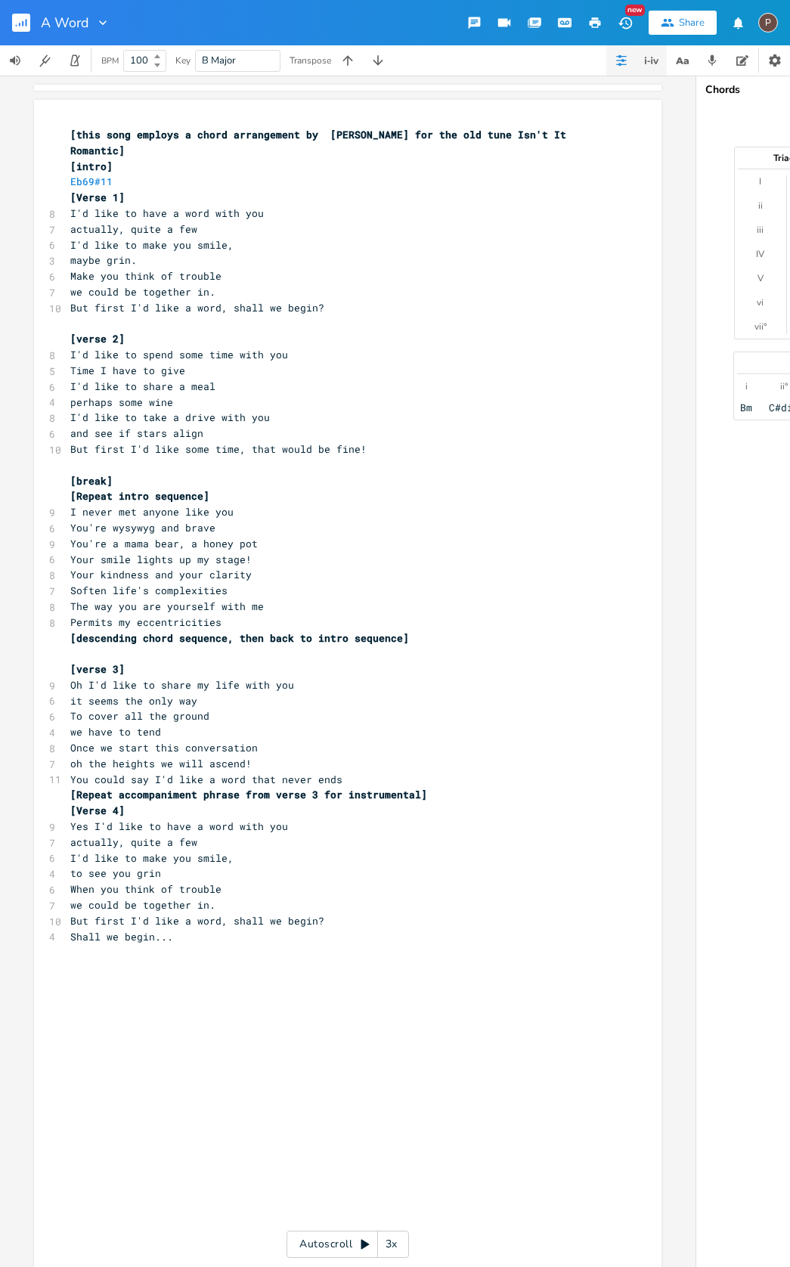
click at [645, 57] on icon "button" at bounding box center [646, 60] width 2 height 7
click at [672, 58] on button "Dictionary" at bounding box center [682, 60] width 30 height 30
click at [771, 57] on icon "button" at bounding box center [775, 60] width 12 height 12
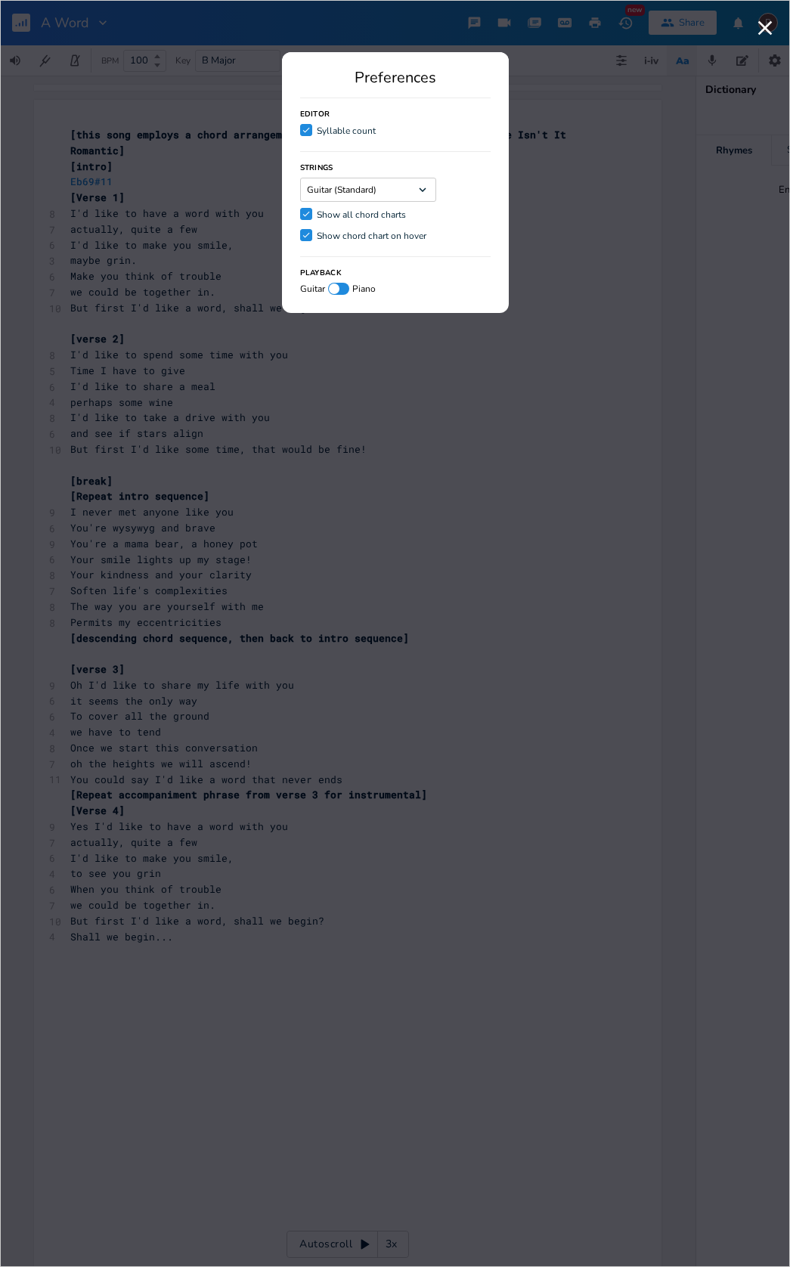
click at [423, 189] on icon "Dropdown" at bounding box center [423, 190] width 14 height 14
click at [423, 188] on icon "Dropdown" at bounding box center [423, 190] width 14 height 14
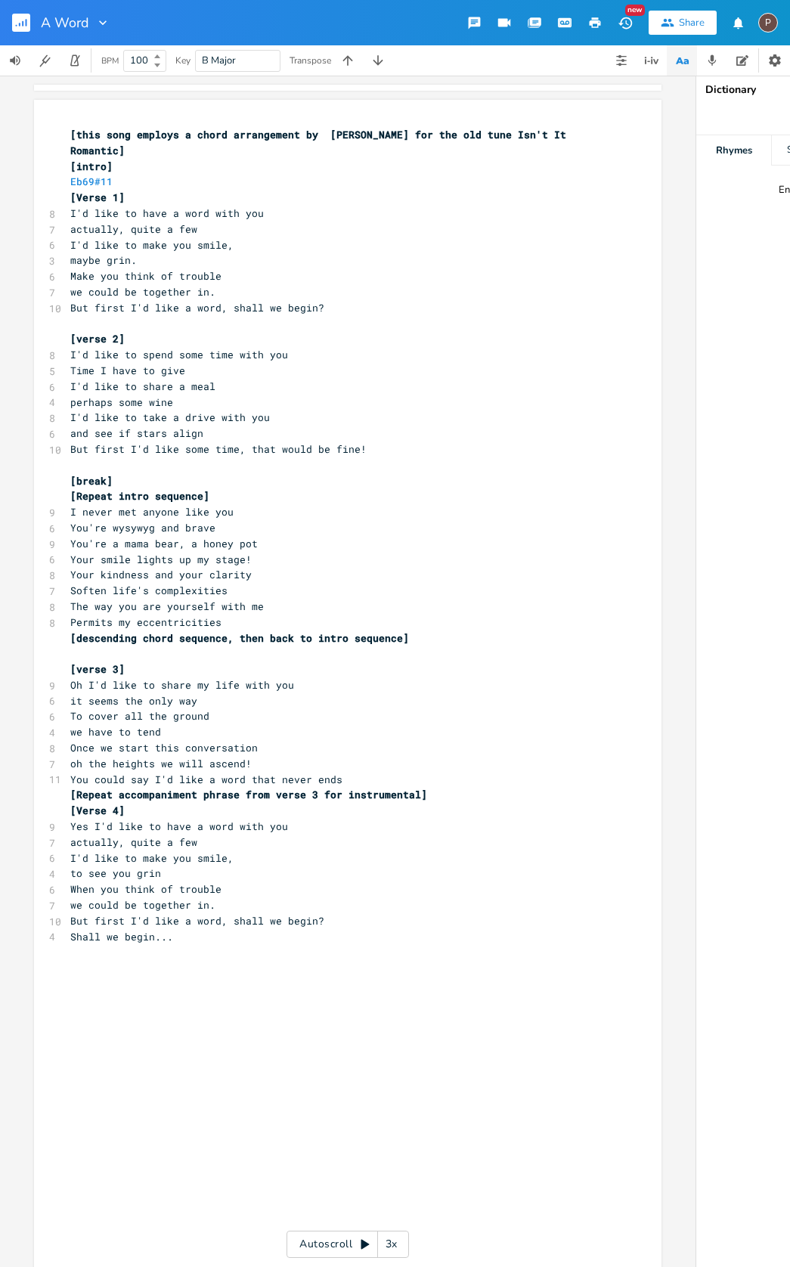
drag, startPoint x: 635, startPoint y: 150, endPoint x: 622, endPoint y: 151, distance: 12.9
click at [285, 87] on div at bounding box center [348, 88] width 628 height 6
type input "E"
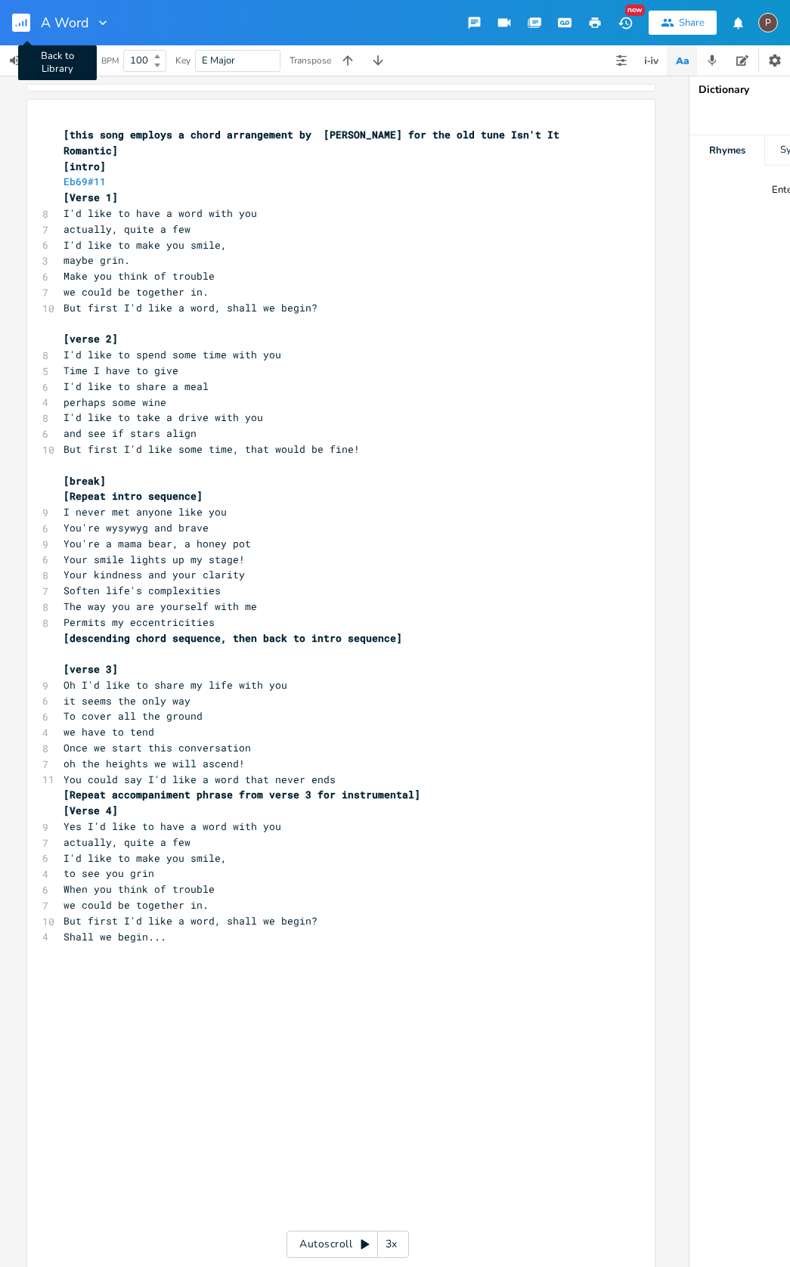
click at [16, 29] on rect "button" at bounding box center [21, 23] width 18 height 18
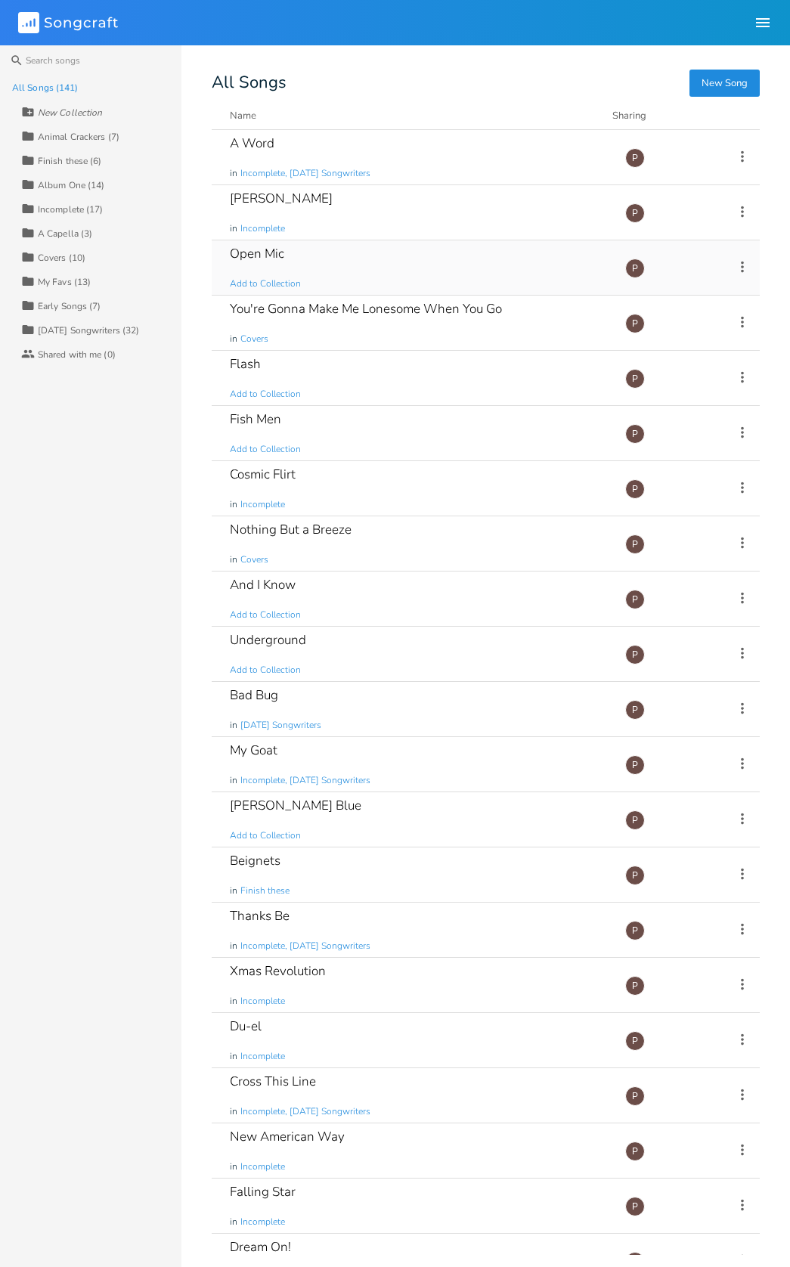
click at [275, 264] on div "Open Mic Add to Collection" at bounding box center [418, 267] width 377 height 54
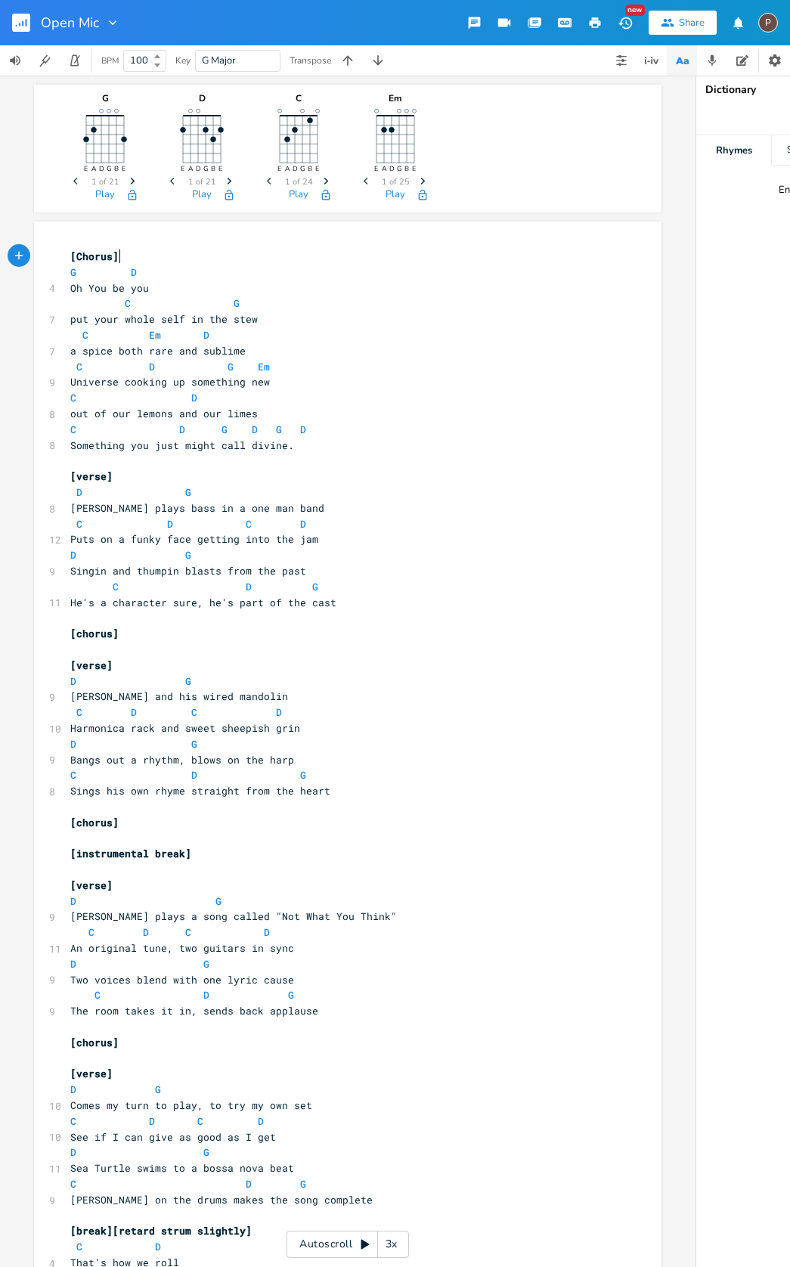
scroll to position [0, 1]
click at [144, 1099] on span "Comes my turn to play, to try my own set" at bounding box center [191, 1106] width 242 height 14
click at [143, 1082] on pre "D G" at bounding box center [340, 1090] width 546 height 16
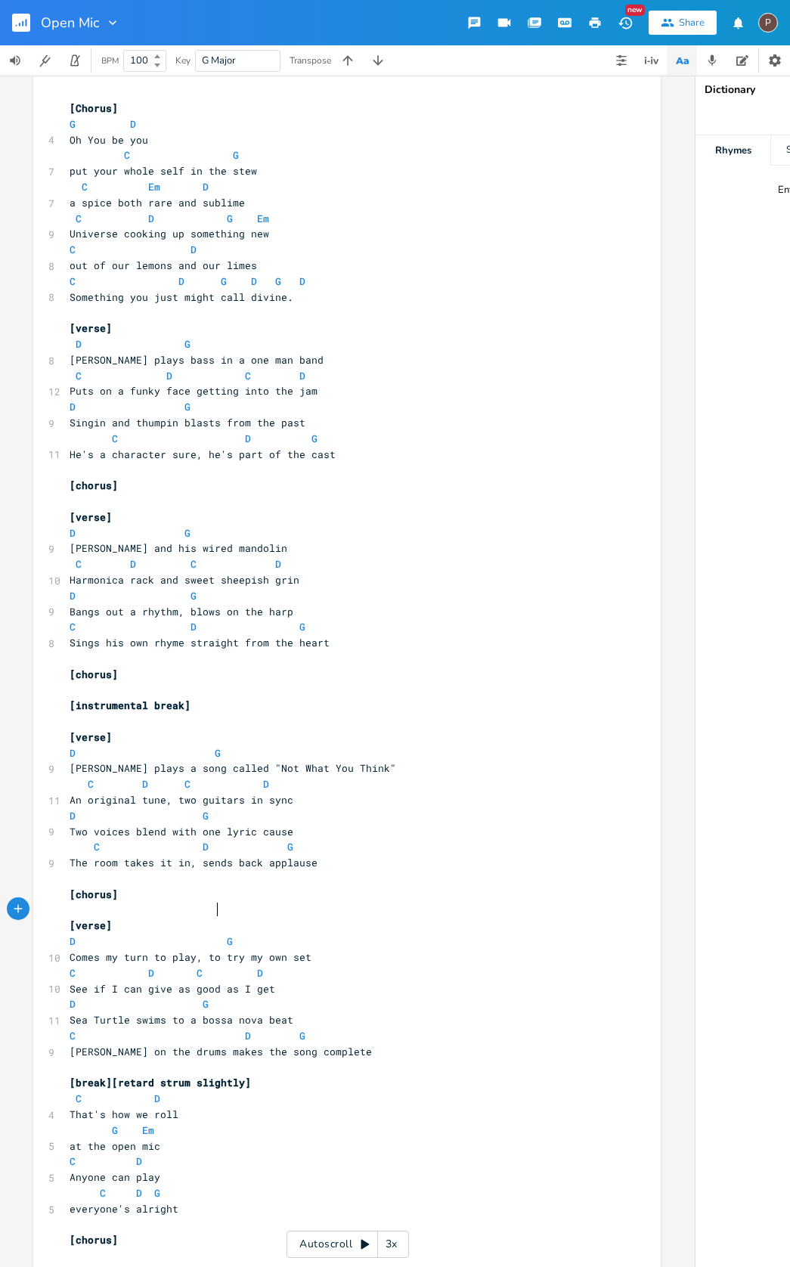
scroll to position [147, 0]
click at [81, 1061] on pre "​" at bounding box center [340, 1069] width 546 height 16
type textarea "[chorus]"
